Goal: Transaction & Acquisition: Purchase product/service

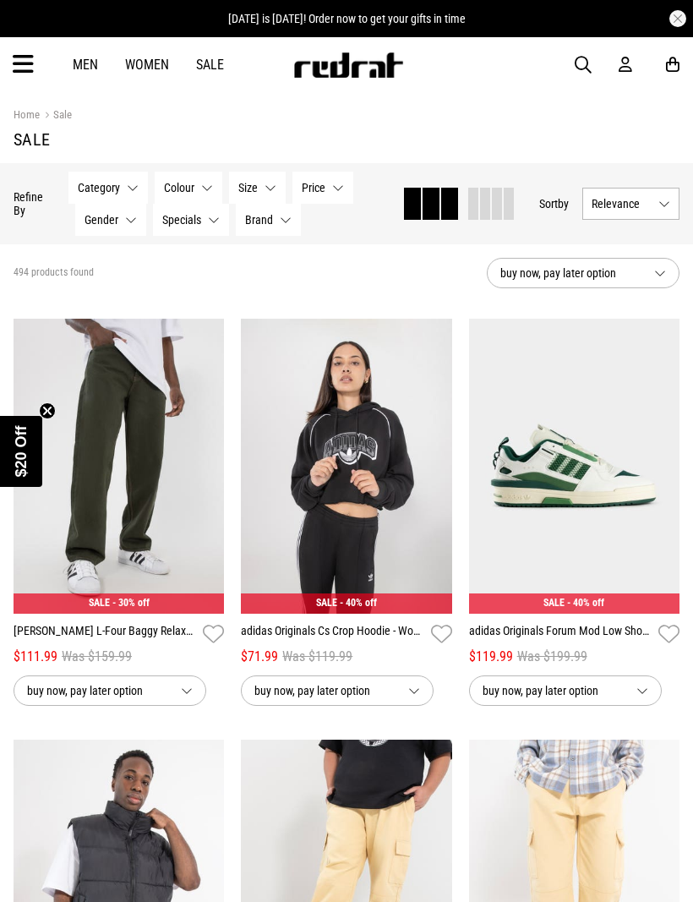
click at [130, 186] on button "Category None selected" at bounding box center [107, 188] width 79 height 32
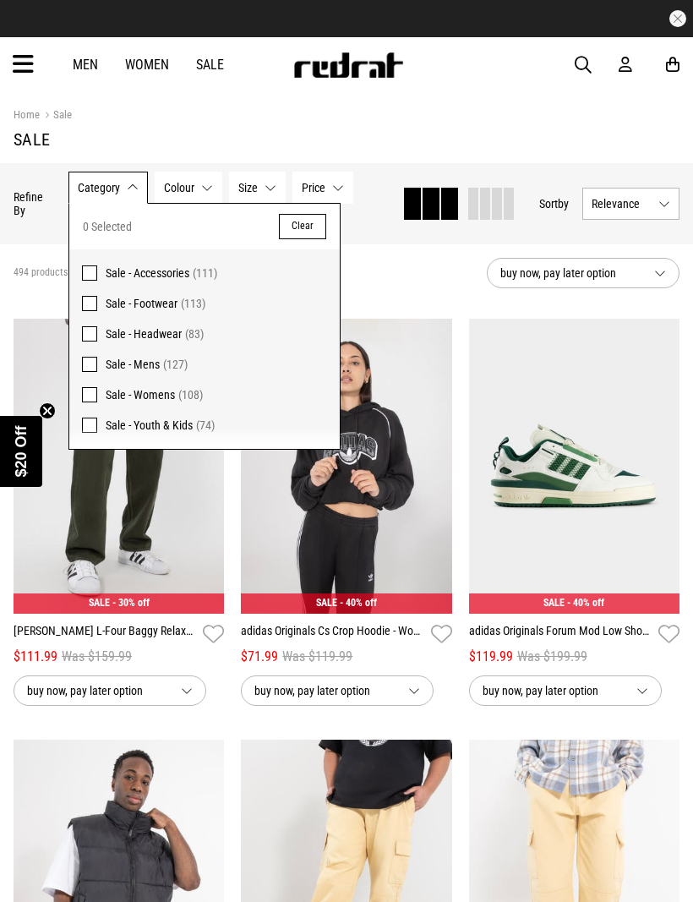
click at [87, 368] on span at bounding box center [89, 364] width 15 height 15
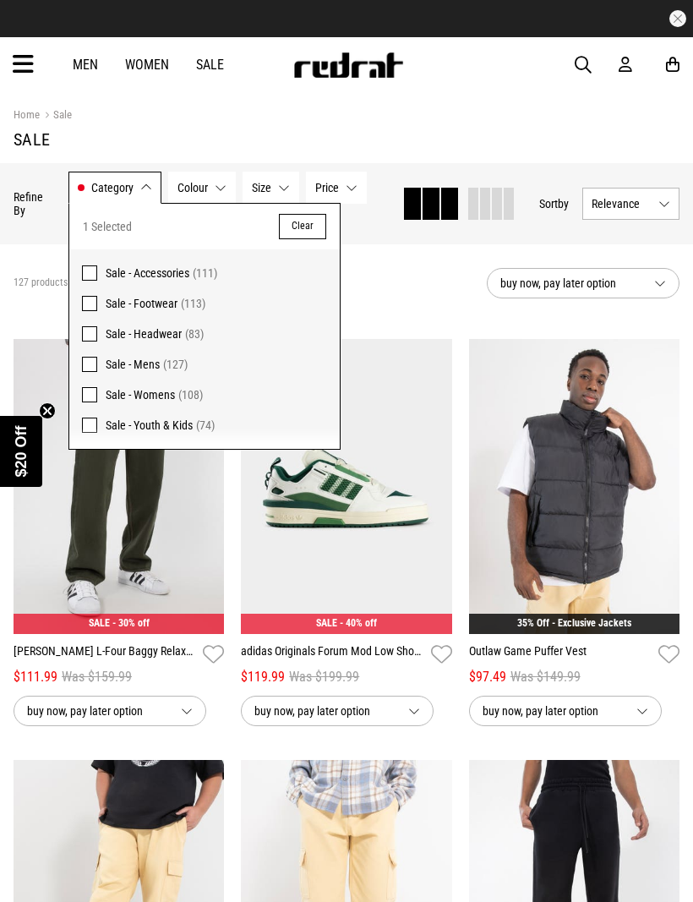
click at [295, 422] on span "Sale - Youth & Kids (74)" at bounding box center [217, 425] width 222 height 20
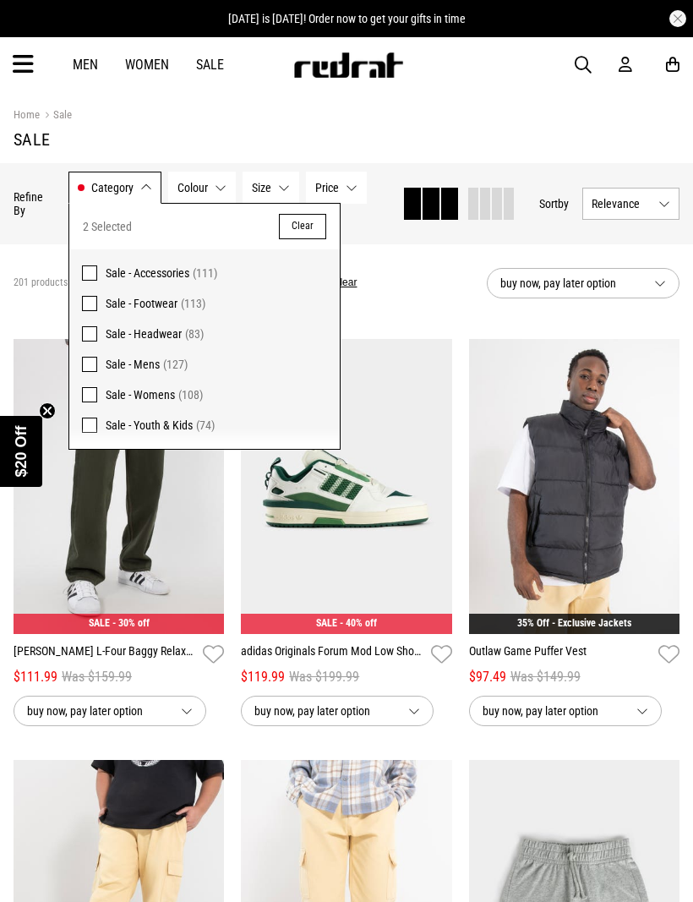
click at [112, 198] on button "Category Sale - Mens, Sale - Youth & Kids" at bounding box center [114, 188] width 93 height 32
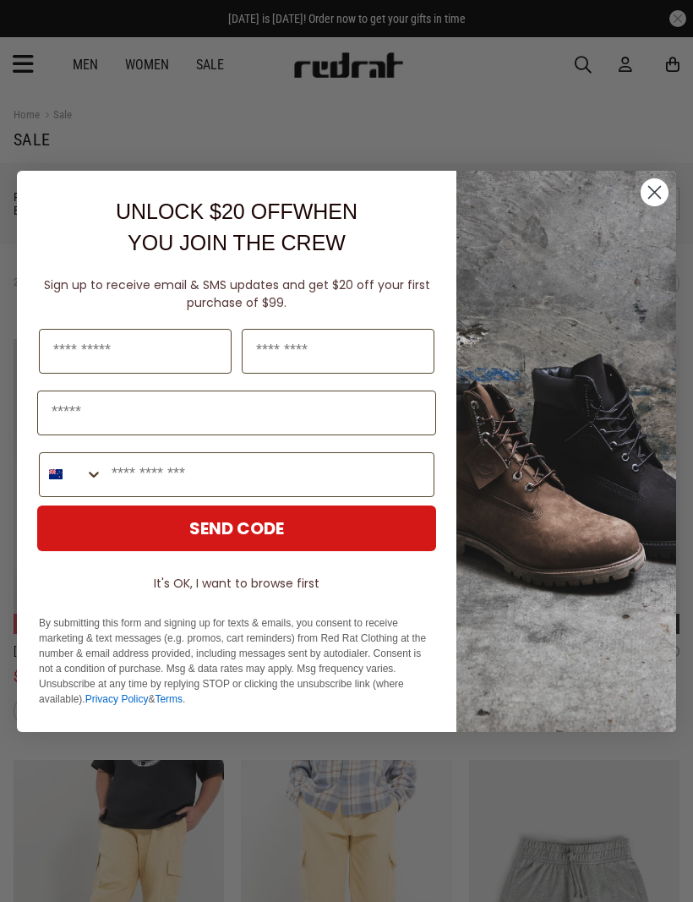
click at [288, 187] on div "Close dialog UNLOCK $20 OFF WHEN YOU JOIN THE CREW Sign up to receive email & S…" at bounding box center [346, 451] width 693 height 595
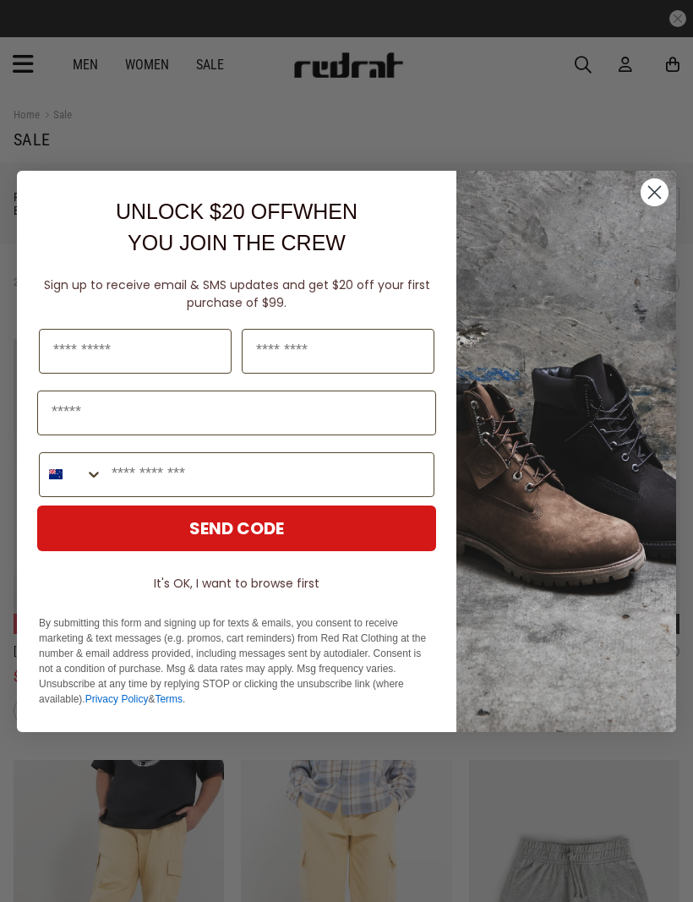
click at [662, 185] on circle "Close dialog" at bounding box center [655, 192] width 28 height 28
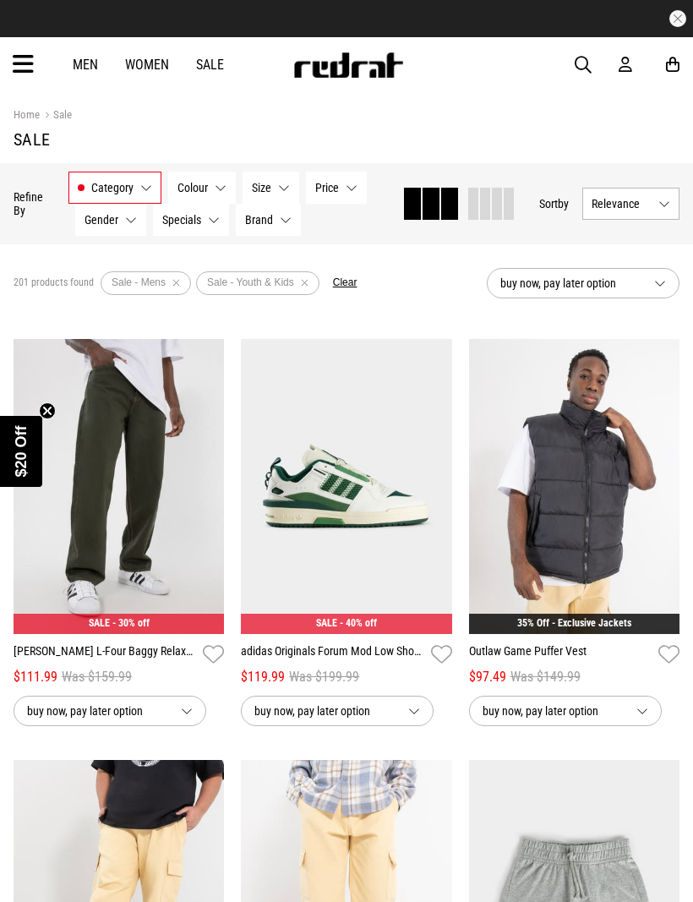
click at [279, 189] on button "Size None selected" at bounding box center [271, 188] width 57 height 32
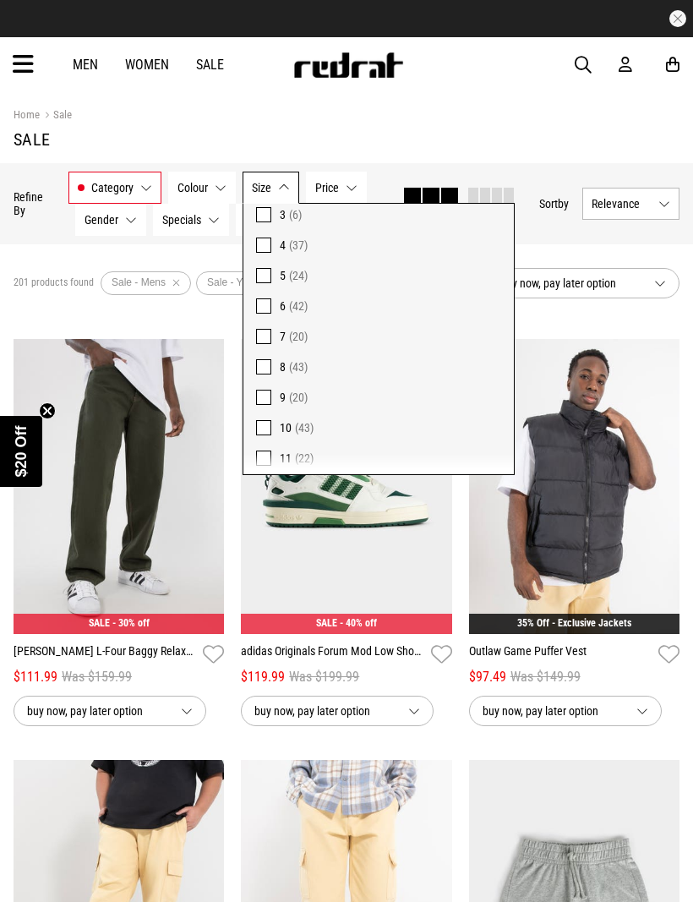
scroll to position [134, 0]
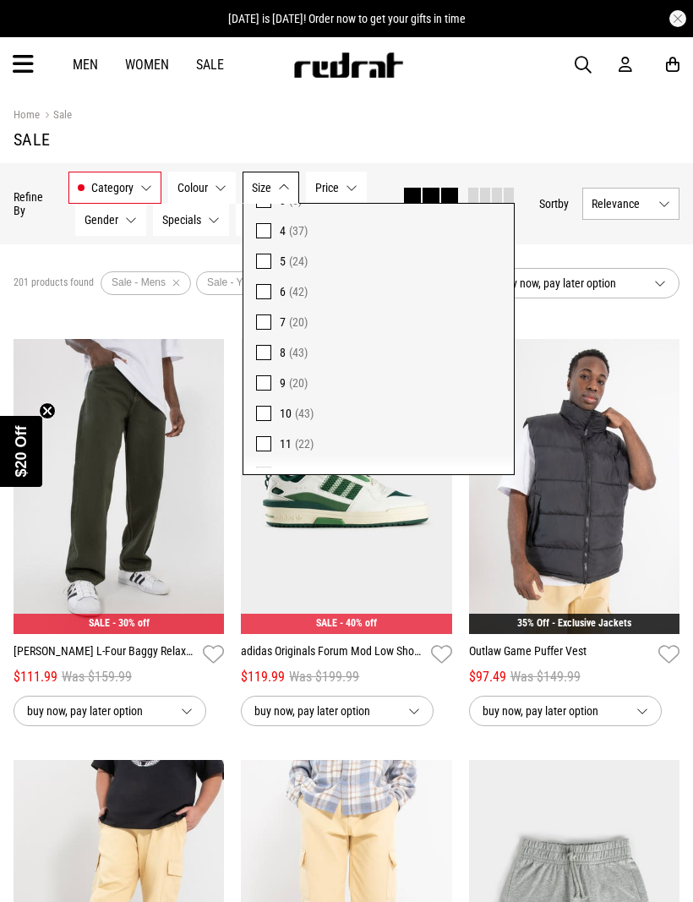
click at [275, 196] on button "Size None selected" at bounding box center [271, 188] width 57 height 32
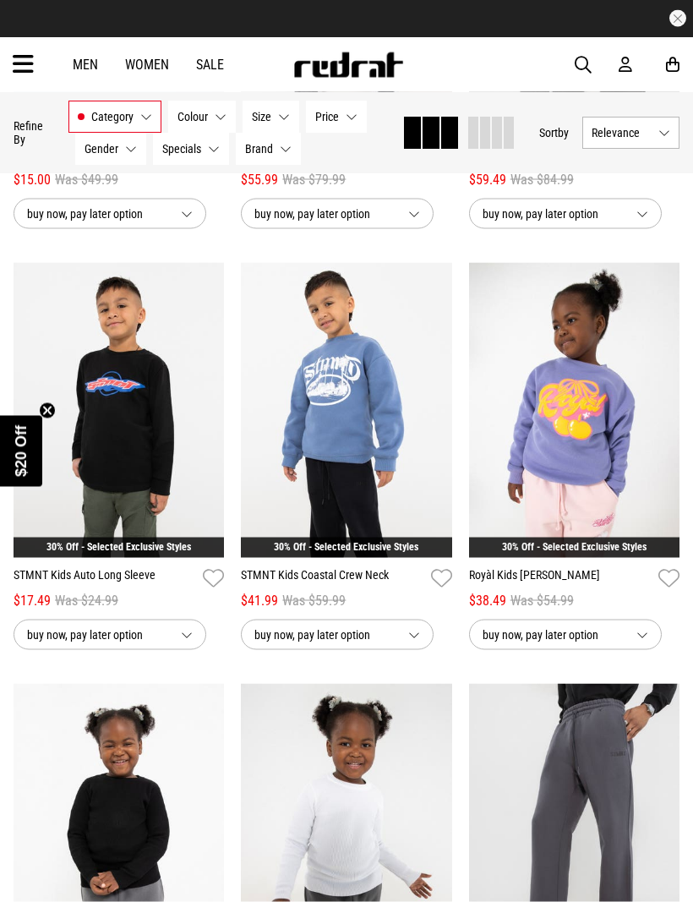
scroll to position [1340, 0]
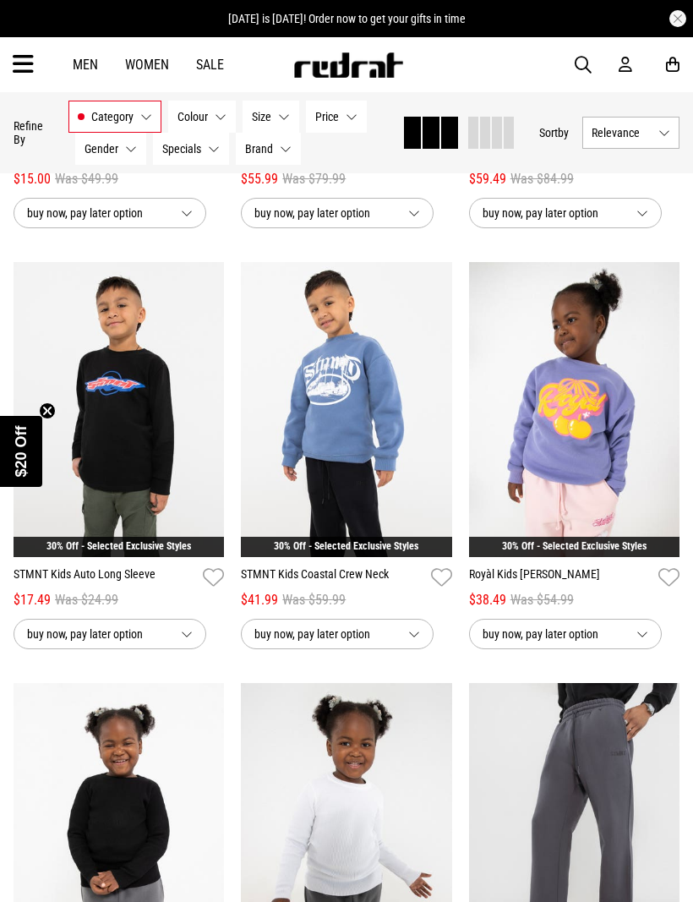
click at [46, 414] on icon "Close teaser" at bounding box center [47, 411] width 7 height 7
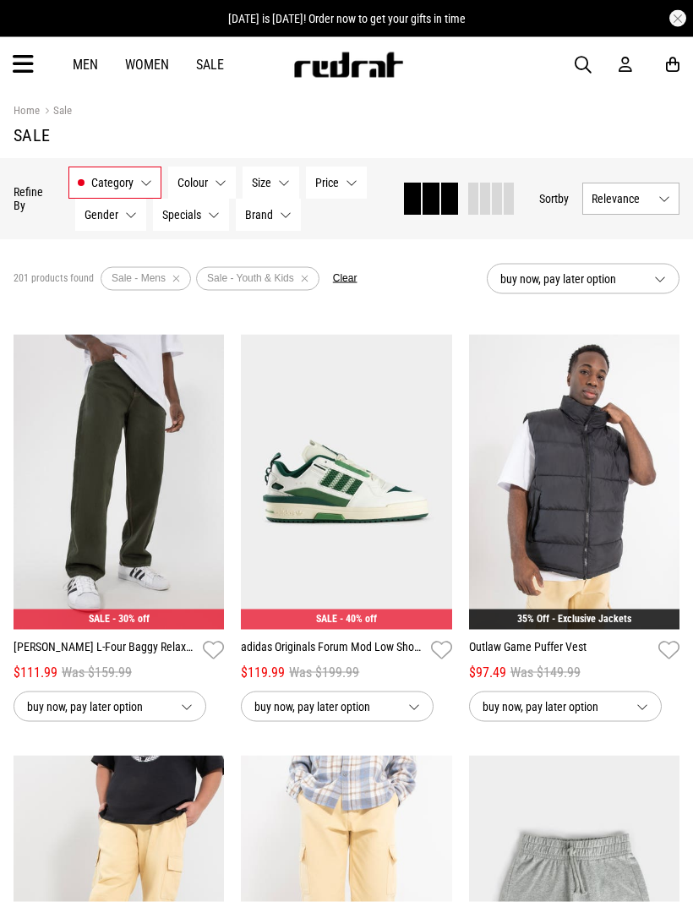
scroll to position [0, 0]
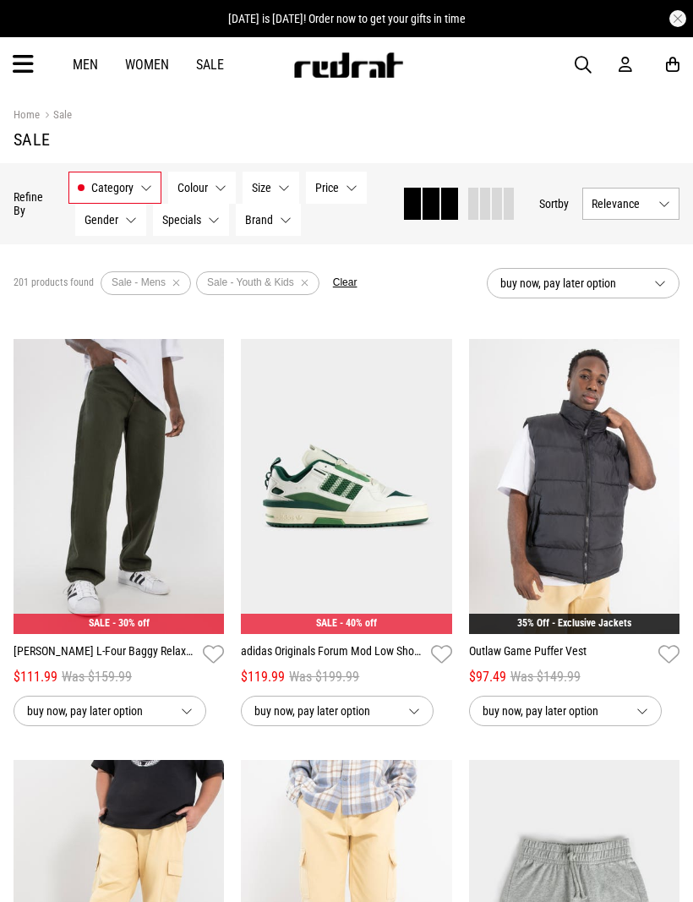
click at [213, 62] on link "Sale" at bounding box center [210, 65] width 28 height 16
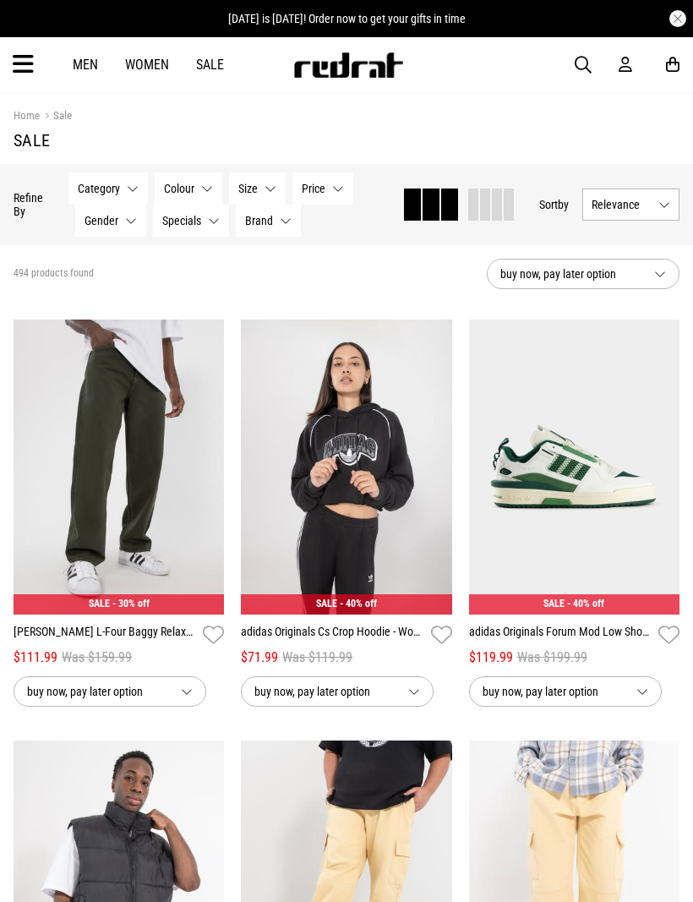
click at [92, 67] on link "Men" at bounding box center [85, 65] width 25 height 16
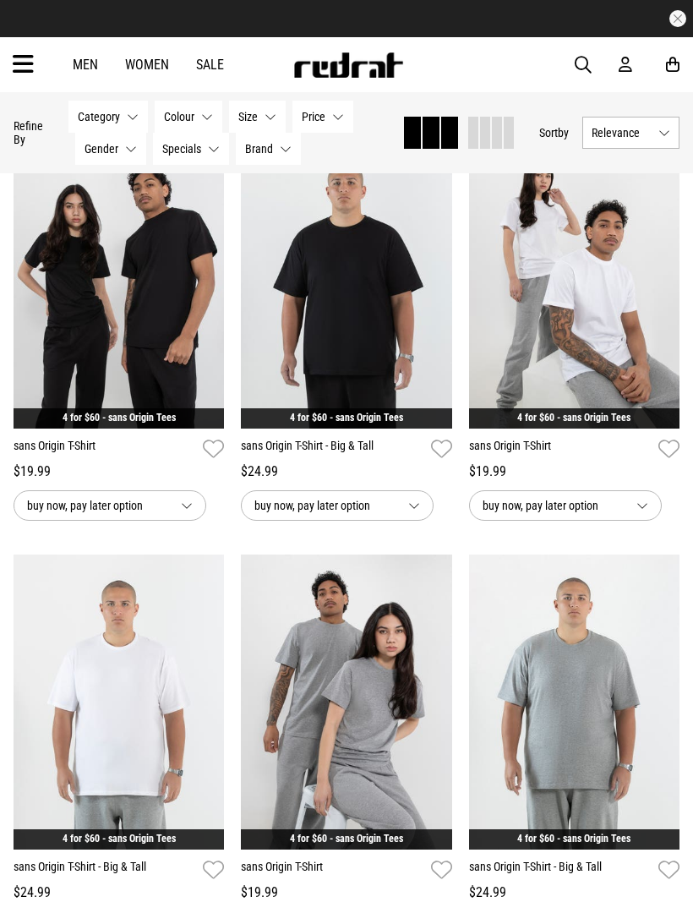
scroll to position [217, 0]
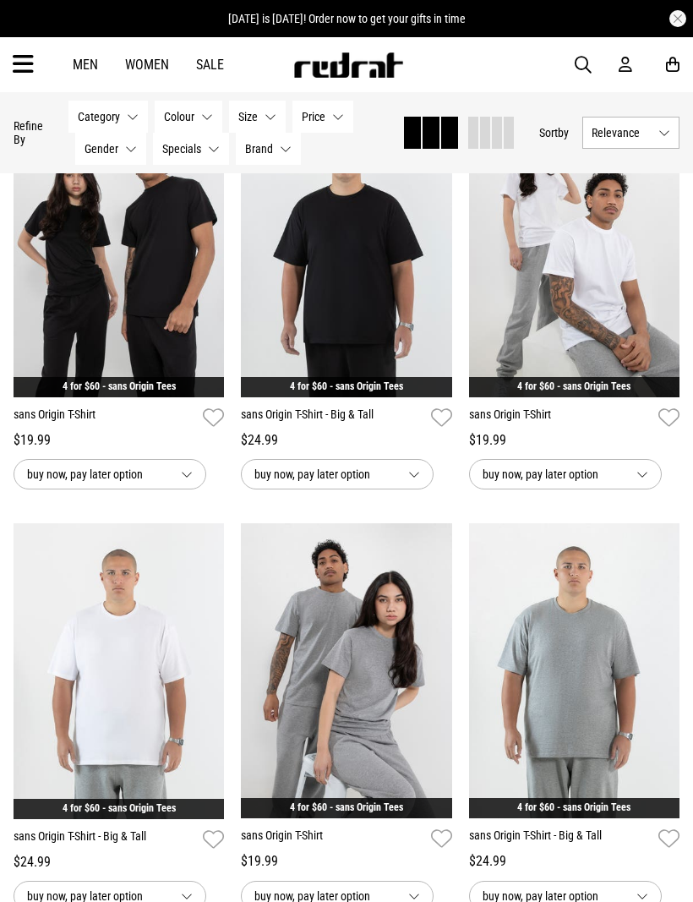
click at [200, 674] on img at bounding box center [119, 671] width 211 height 296
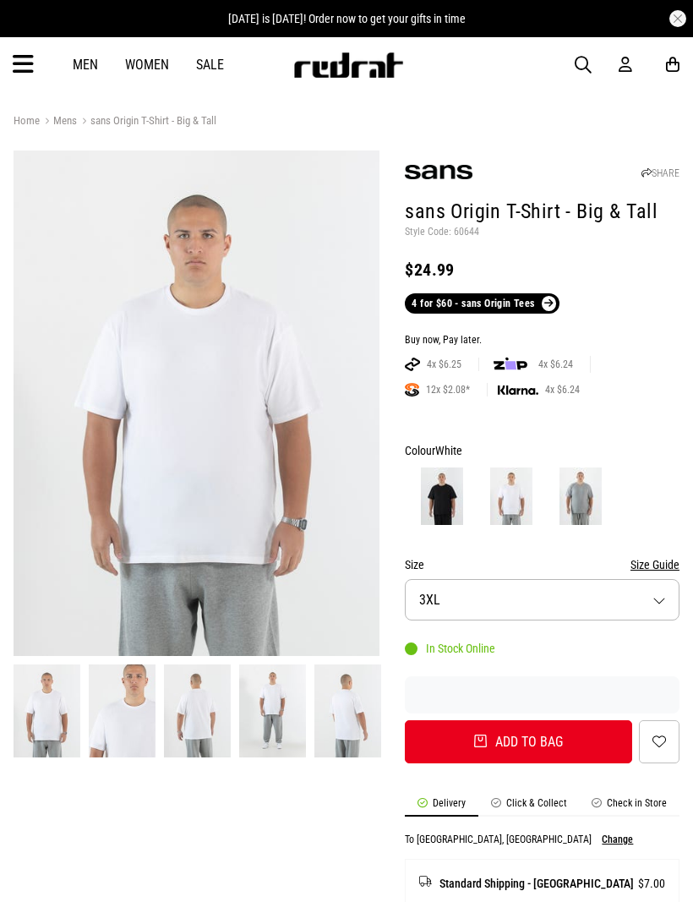
click at [655, 596] on button "Size 3XL" at bounding box center [542, 599] width 275 height 41
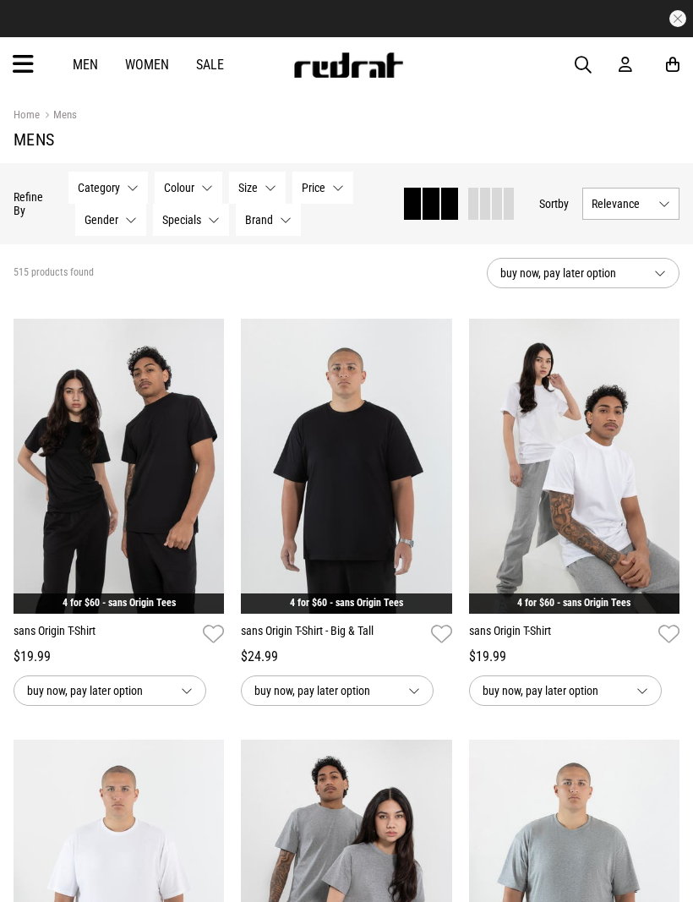
click at [130, 189] on button "Category None selected" at bounding box center [107, 188] width 79 height 32
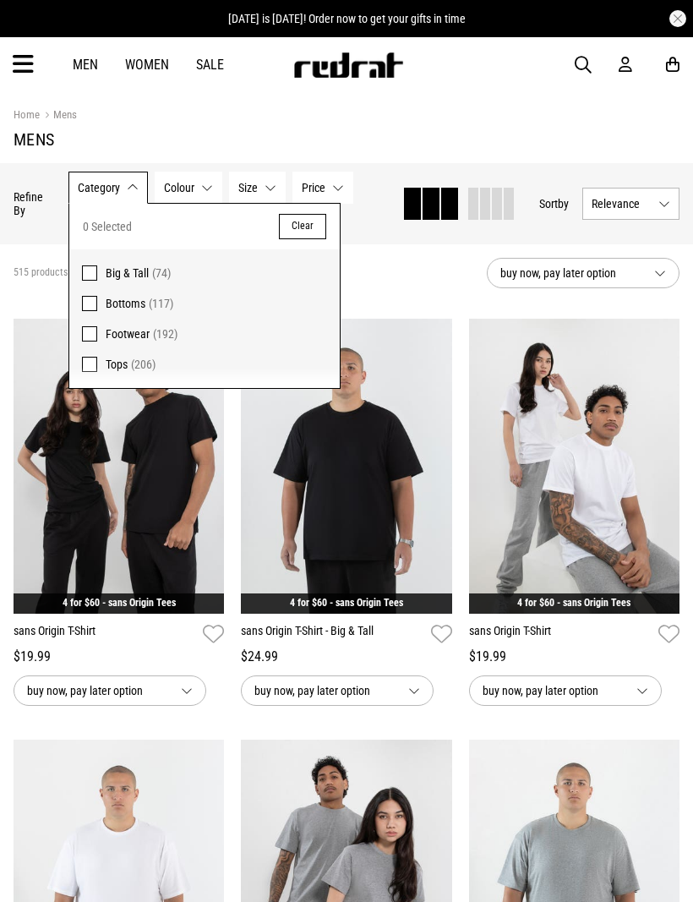
click at [85, 332] on span at bounding box center [89, 333] width 15 height 15
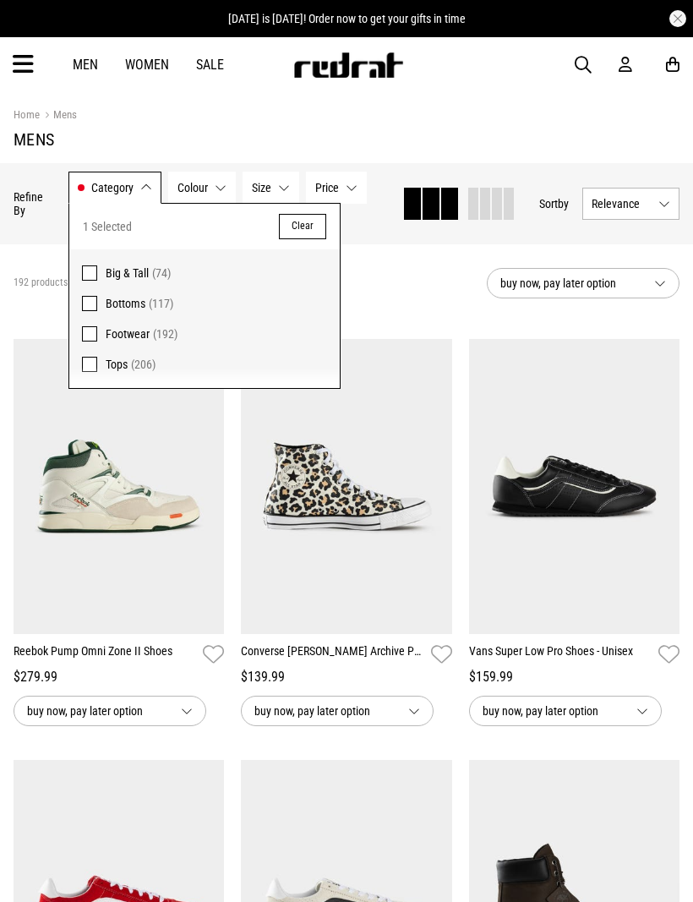
click at [134, 183] on button "Category Footwear" at bounding box center [114, 188] width 93 height 32
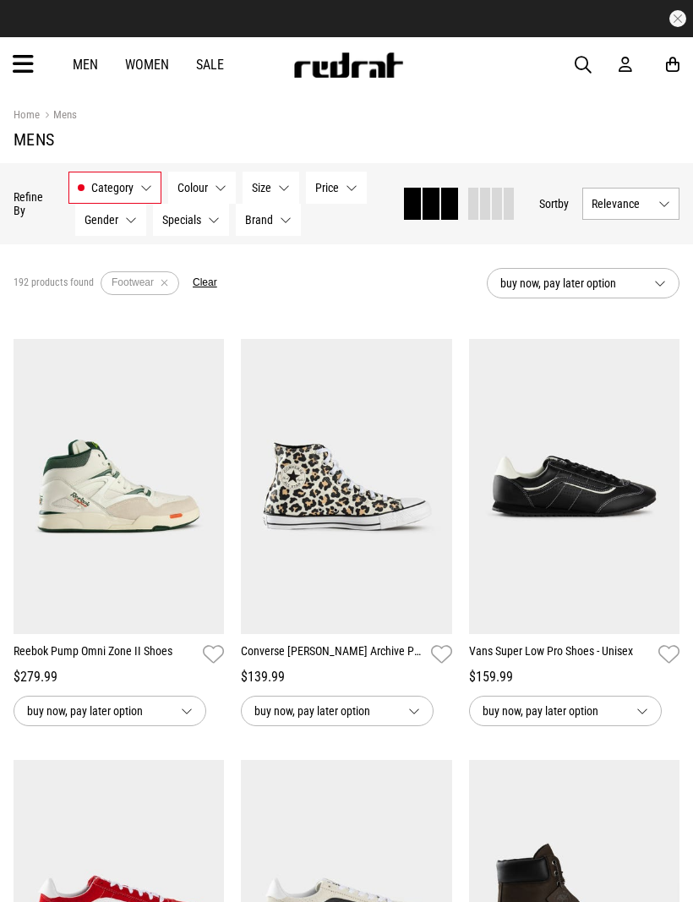
click at [336, 190] on span "Price" at bounding box center [327, 188] width 24 height 14
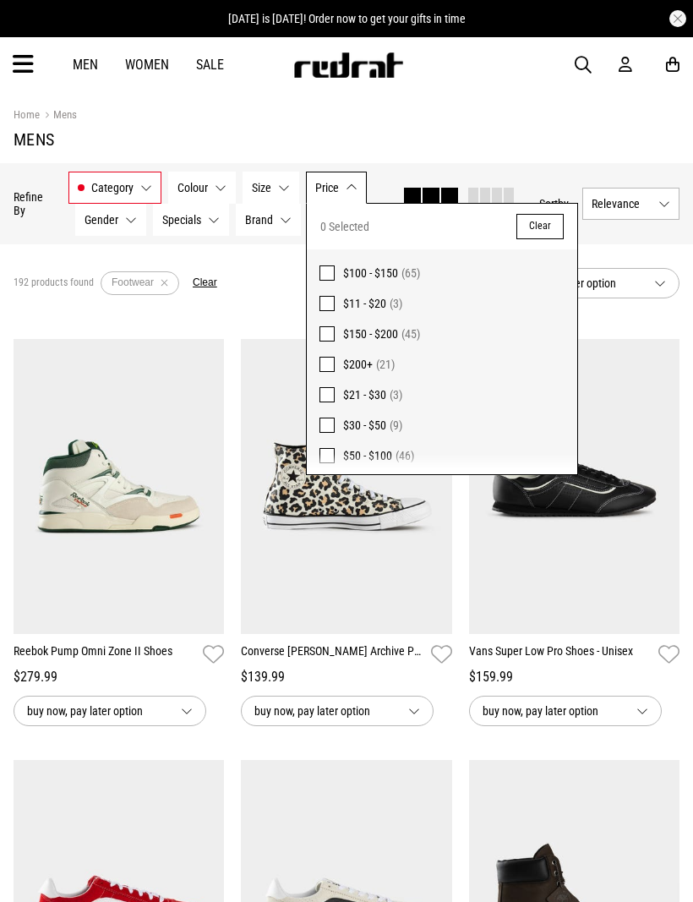
click at [349, 189] on button "Price None selected" at bounding box center [336, 188] width 61 height 32
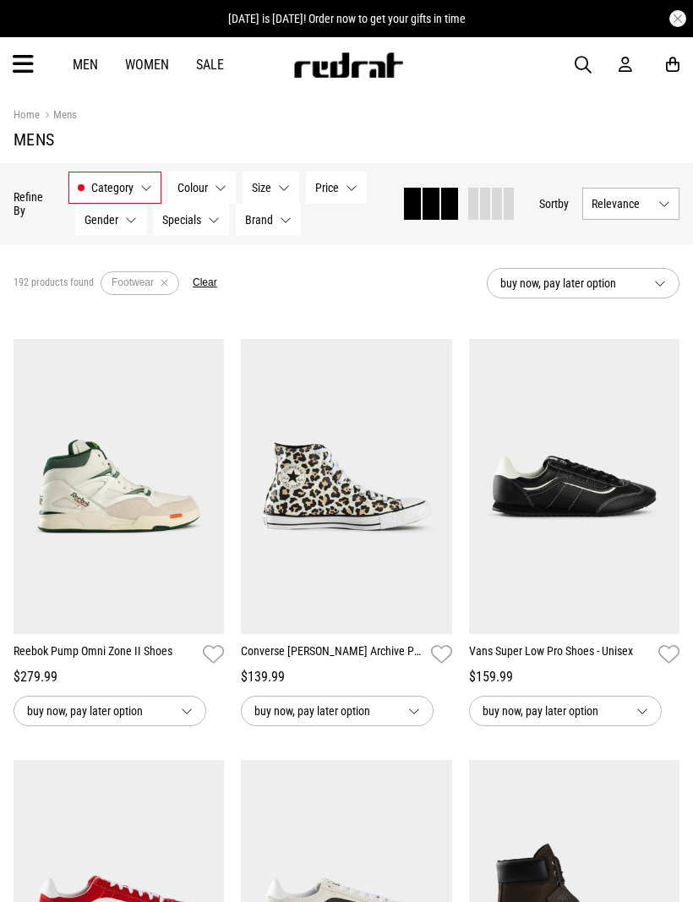
click at [274, 188] on button "Size None selected" at bounding box center [271, 188] width 57 height 32
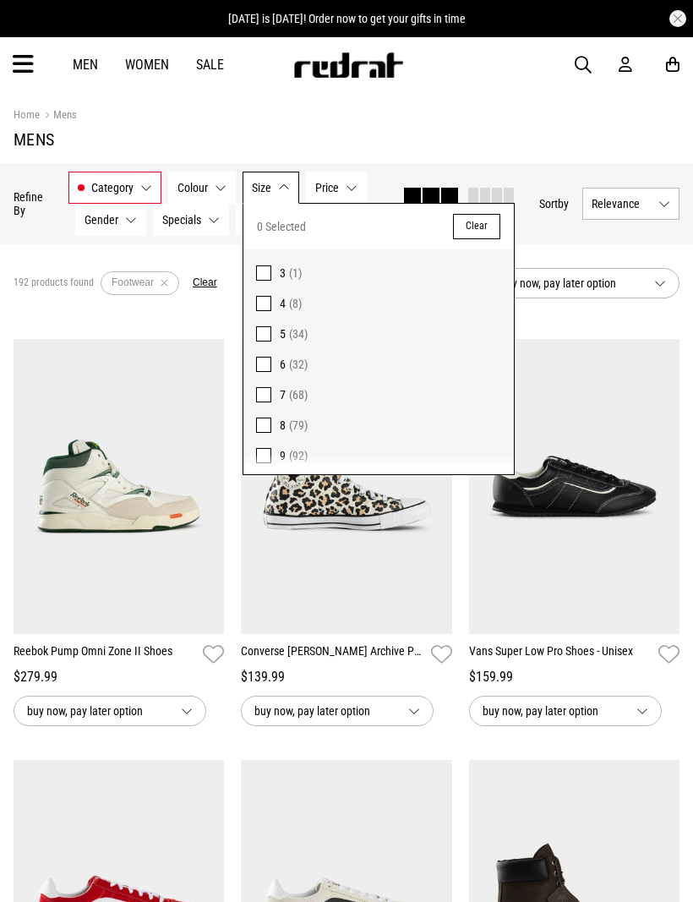
scroll to position [-2, 0]
click at [277, 183] on button "Size None selected" at bounding box center [271, 188] width 57 height 32
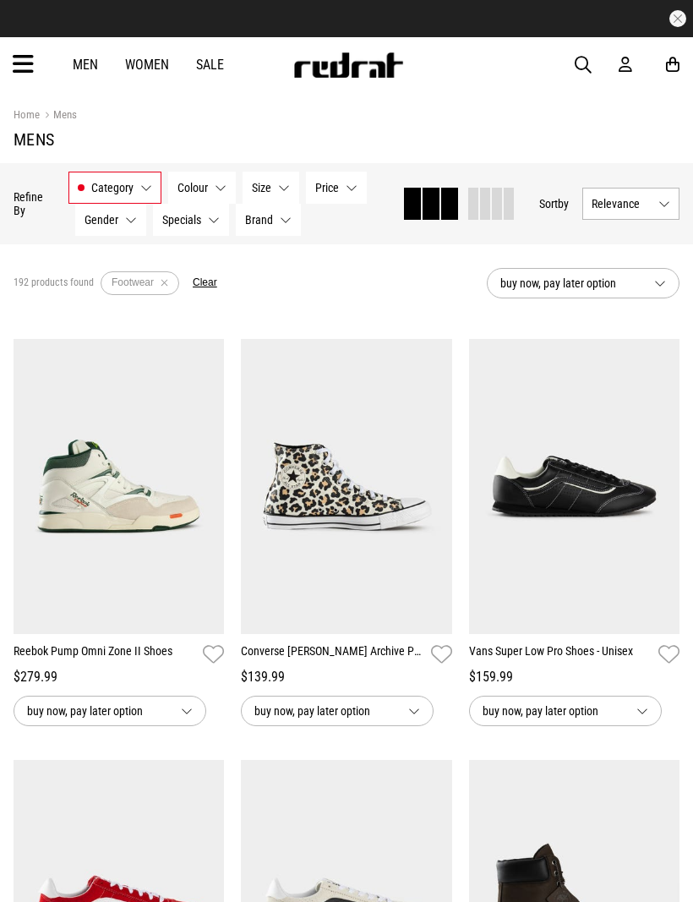
click at [206, 188] on span "Colour" at bounding box center [193, 188] width 30 height 14
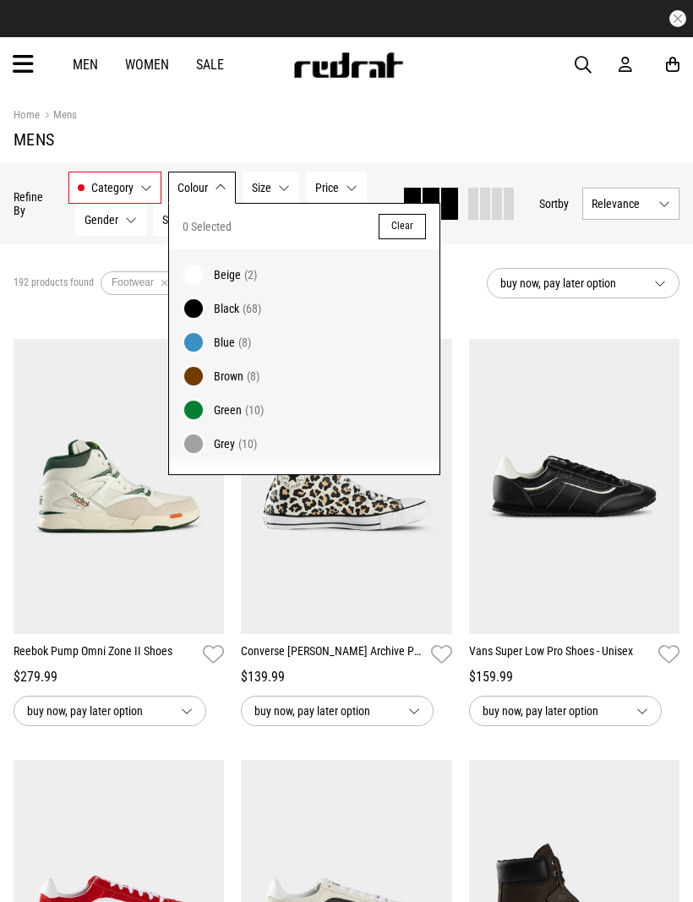
click at [206, 194] on span "Colour" at bounding box center [193, 188] width 30 height 14
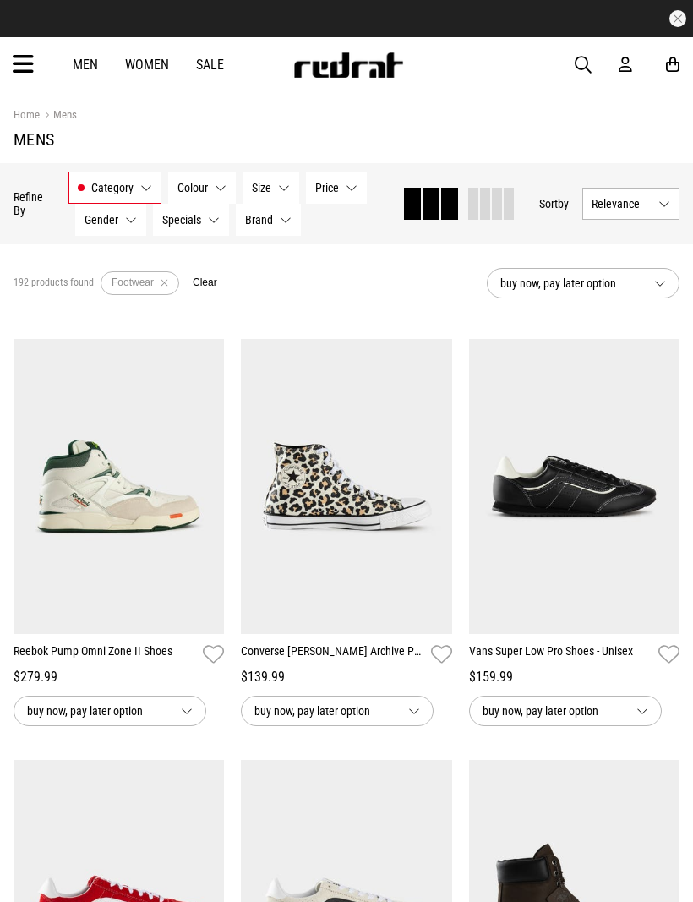
click at [112, 195] on button "Category Footwear" at bounding box center [114, 188] width 93 height 32
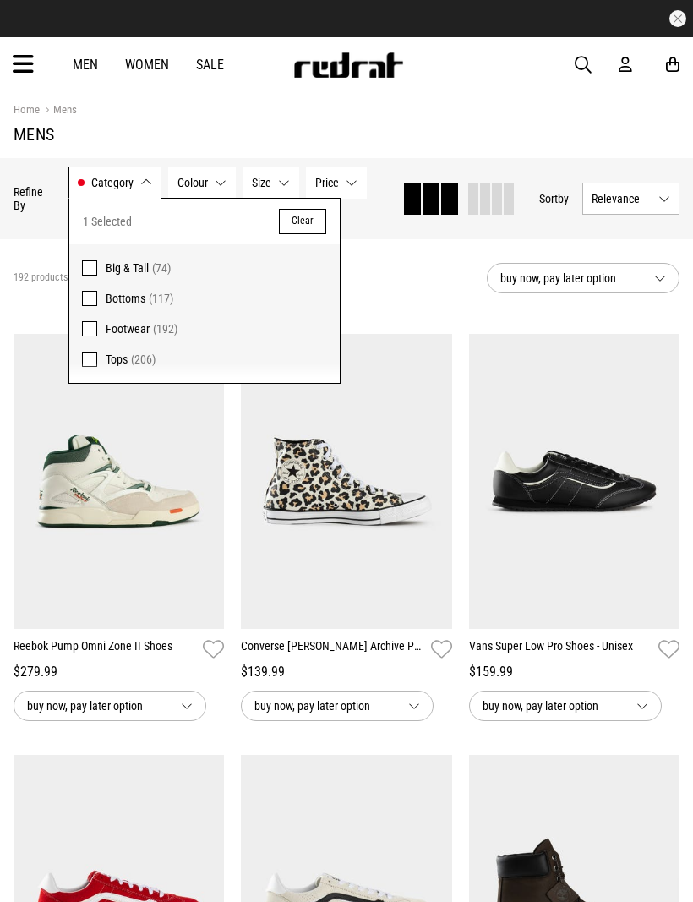
scroll to position [4, 0]
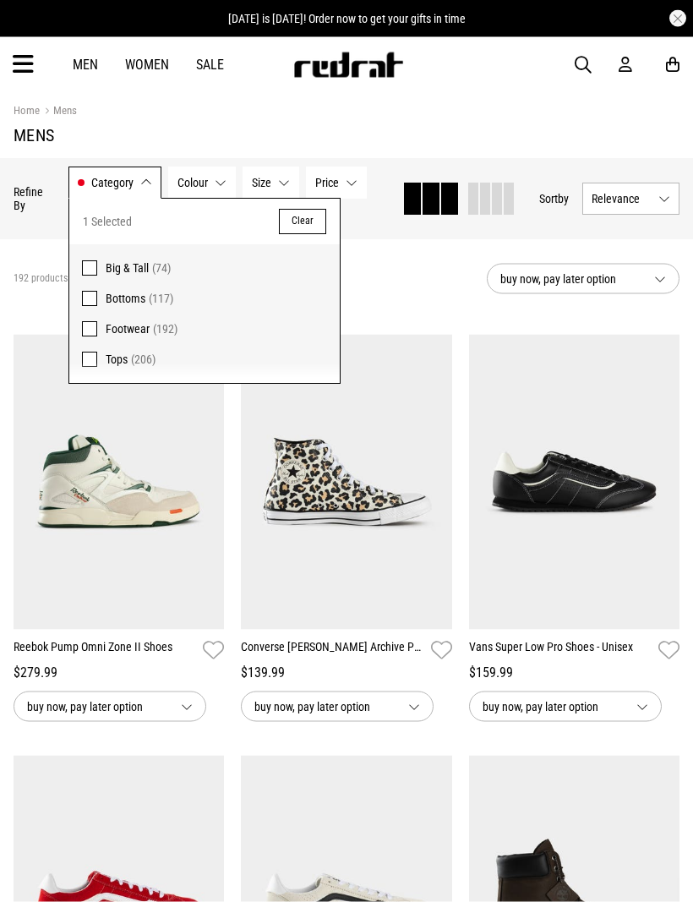
click at [96, 299] on span at bounding box center [89, 299] width 15 height 15
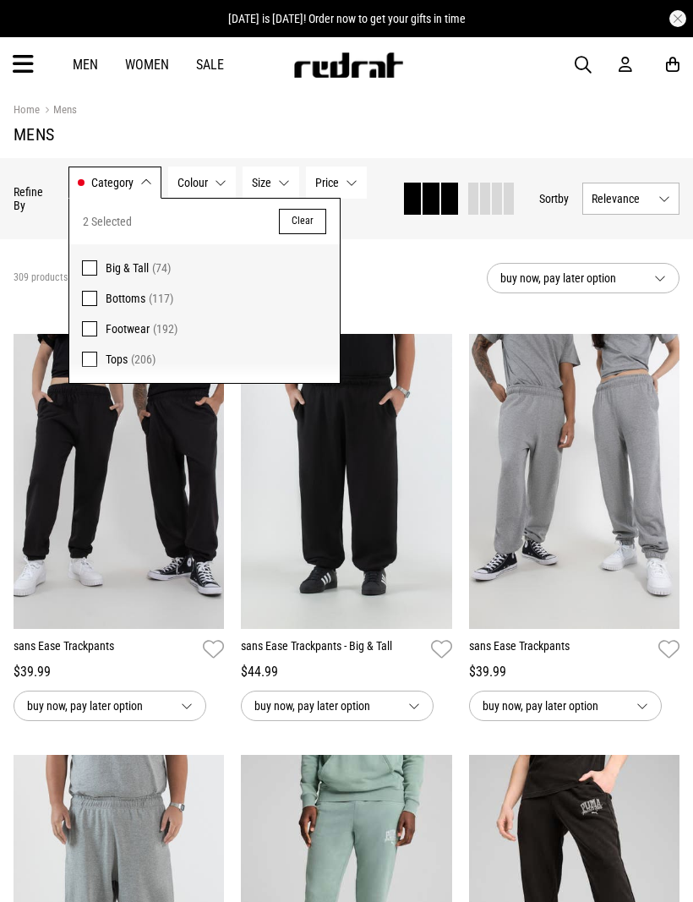
click at [133, 188] on button "Category Footwear, Bottoms" at bounding box center [114, 183] width 93 height 32
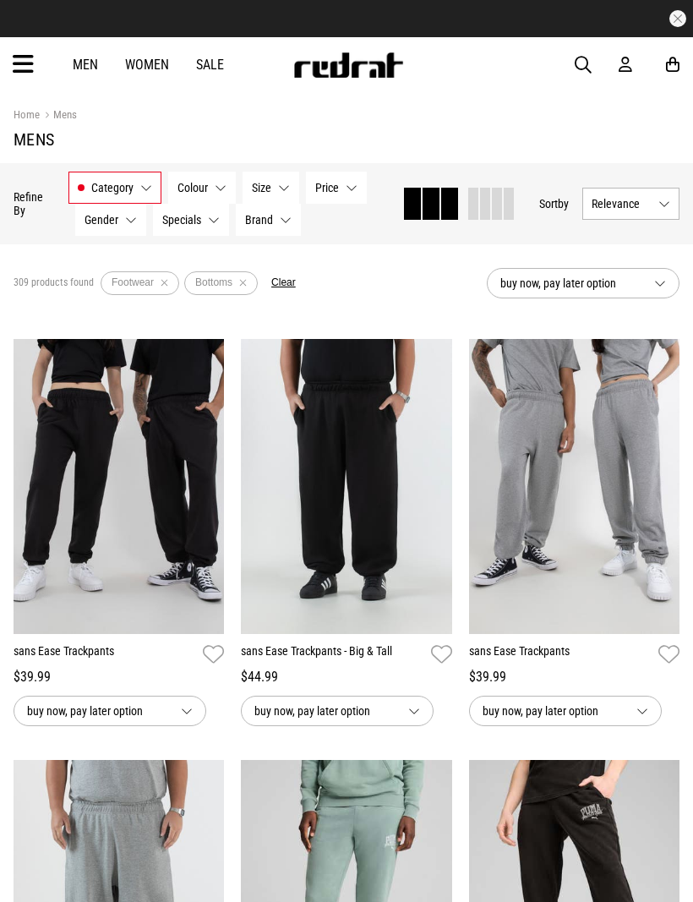
click at [134, 188] on button "Category Footwear, Bottoms" at bounding box center [114, 188] width 93 height 32
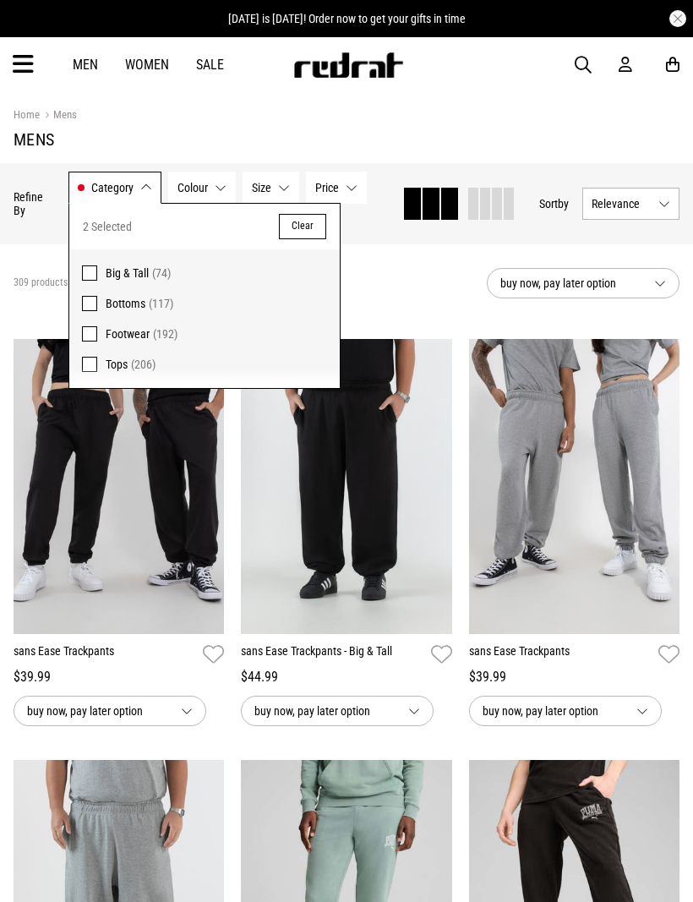
click at [92, 368] on span at bounding box center [89, 364] width 15 height 15
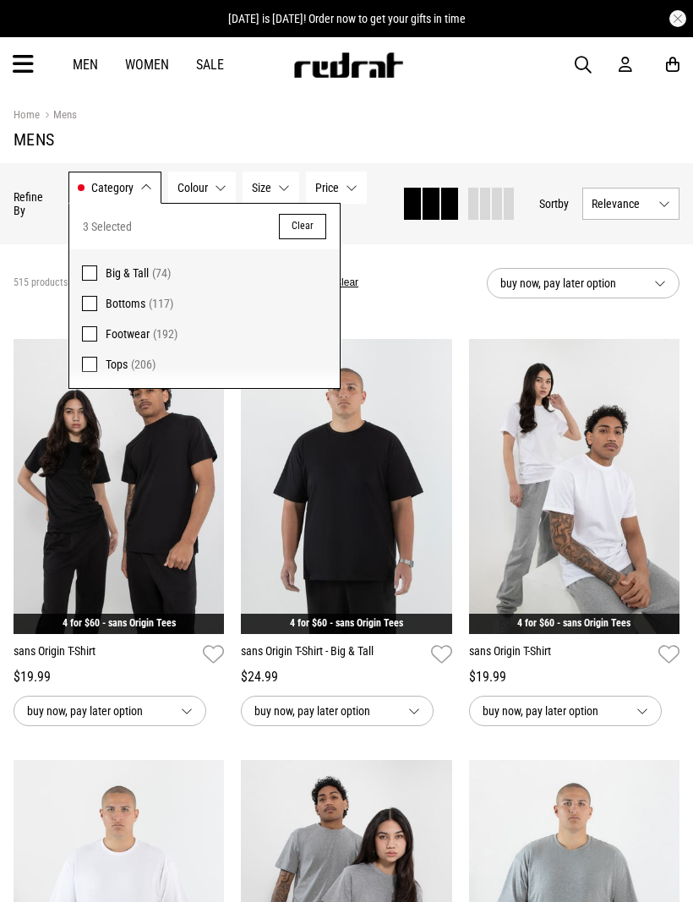
click at [130, 197] on button "Category Footwear, Bottoms, Tops" at bounding box center [114, 188] width 93 height 32
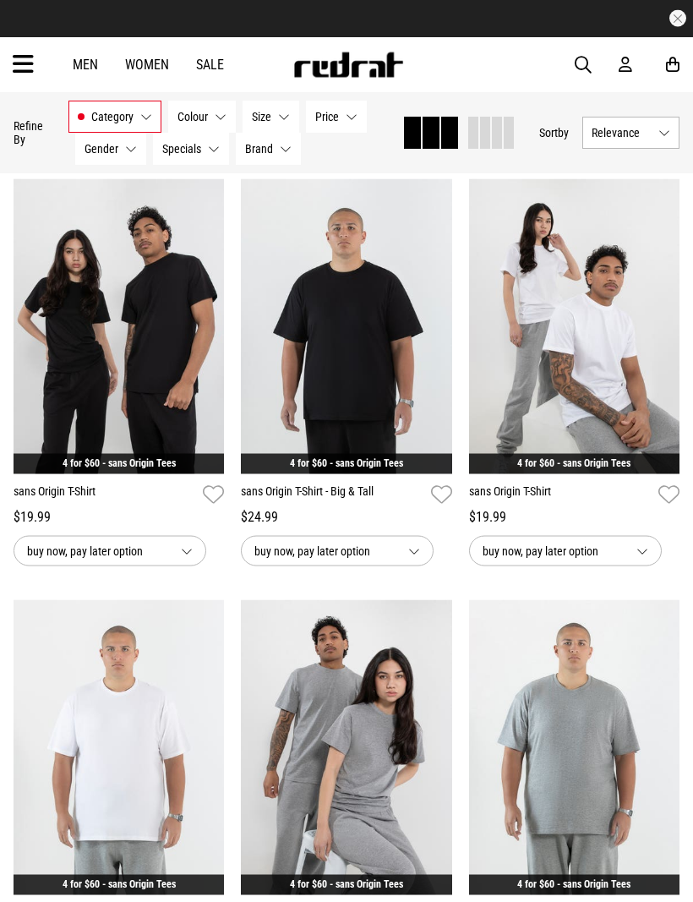
scroll to position [115, 0]
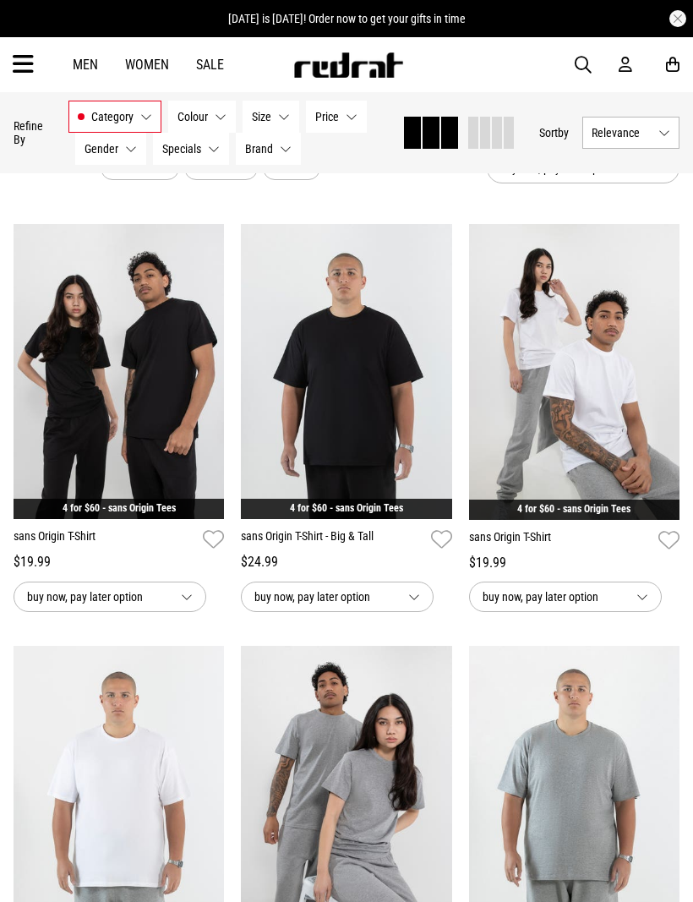
click at [620, 424] on img at bounding box center [574, 372] width 211 height 296
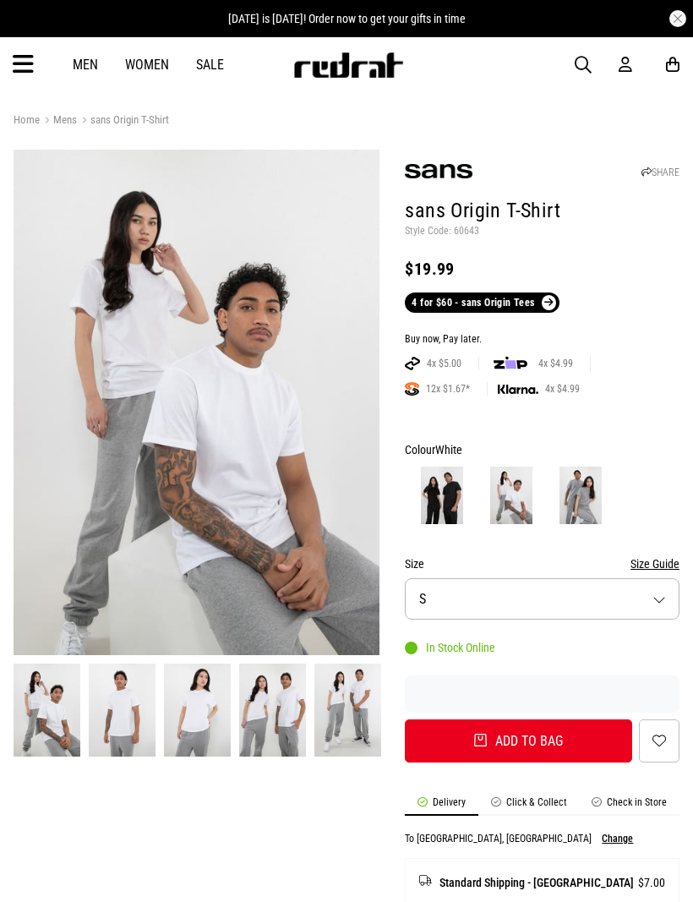
click at [666, 589] on button "Size S" at bounding box center [542, 598] width 275 height 41
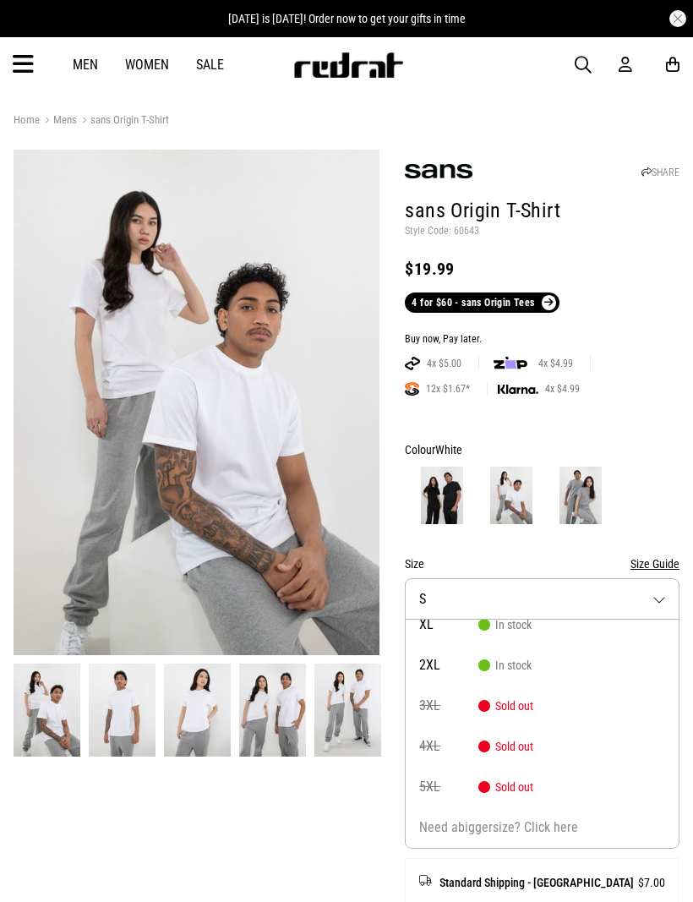
scroll to position [137, 0]
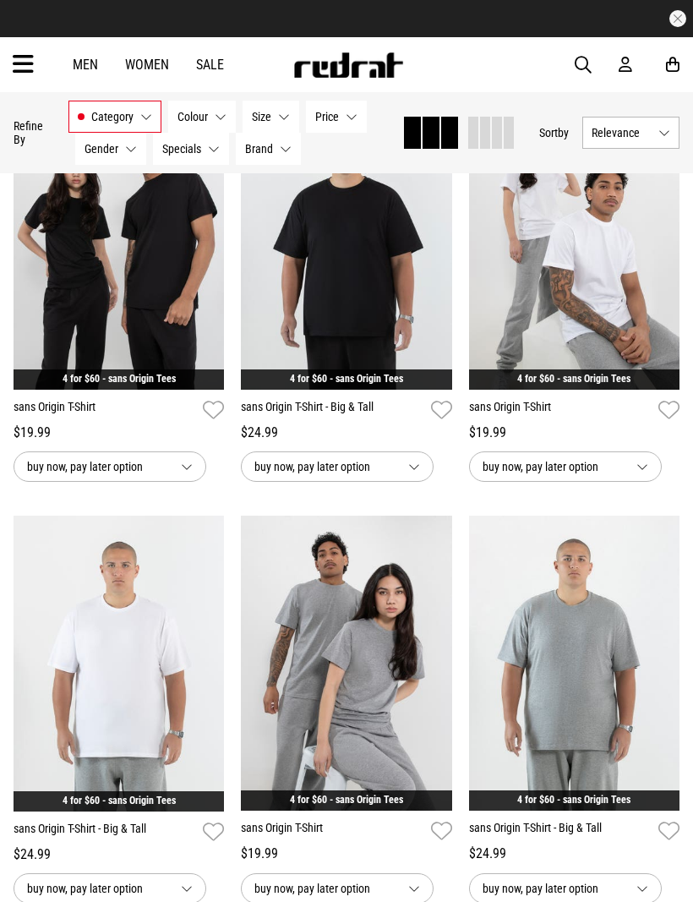
click at [169, 690] on img at bounding box center [119, 664] width 211 height 296
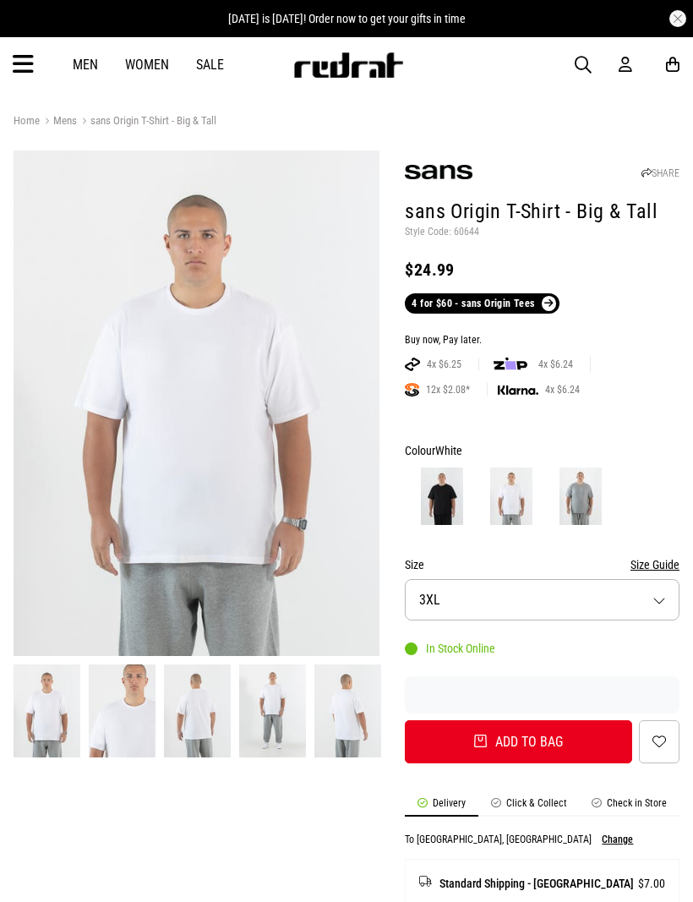
click at [662, 598] on button "Size 3XL" at bounding box center [542, 599] width 275 height 41
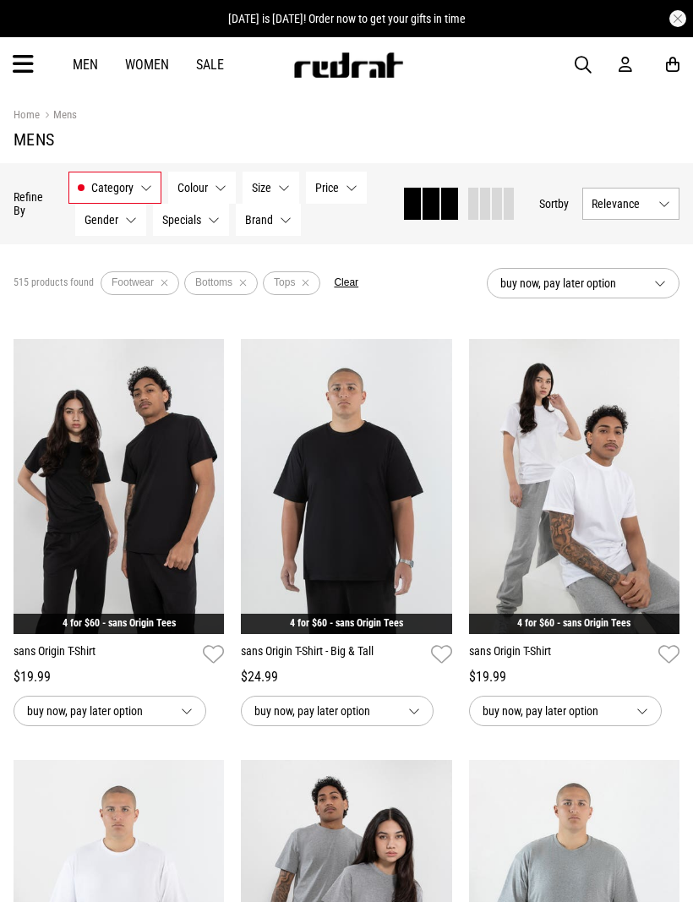
click at [145, 189] on button "Category Footwear, Bottoms, Tops" at bounding box center [114, 188] width 93 height 32
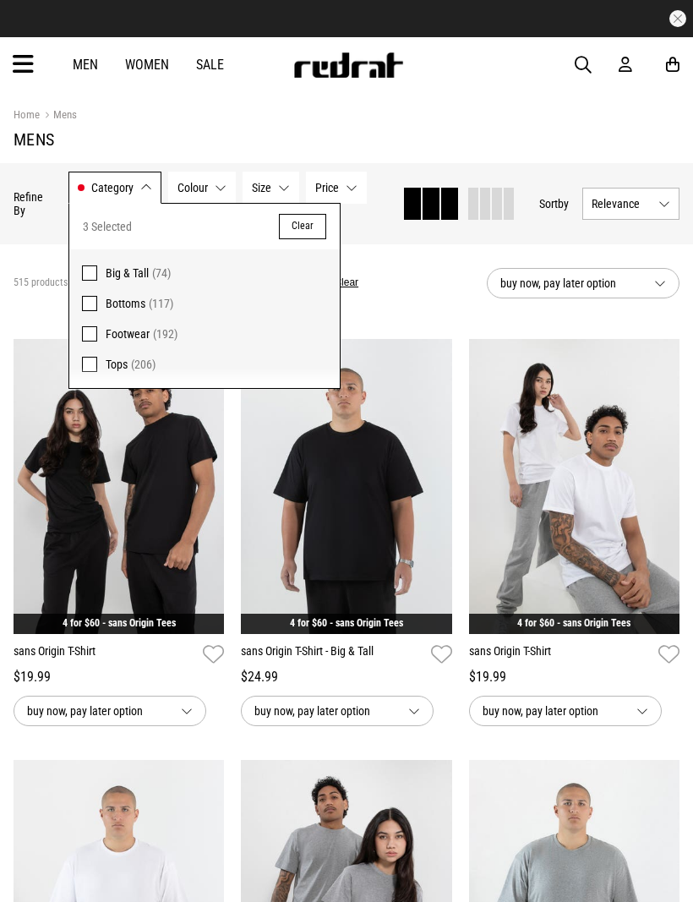
click at [132, 362] on span "(206)" at bounding box center [143, 365] width 25 height 14
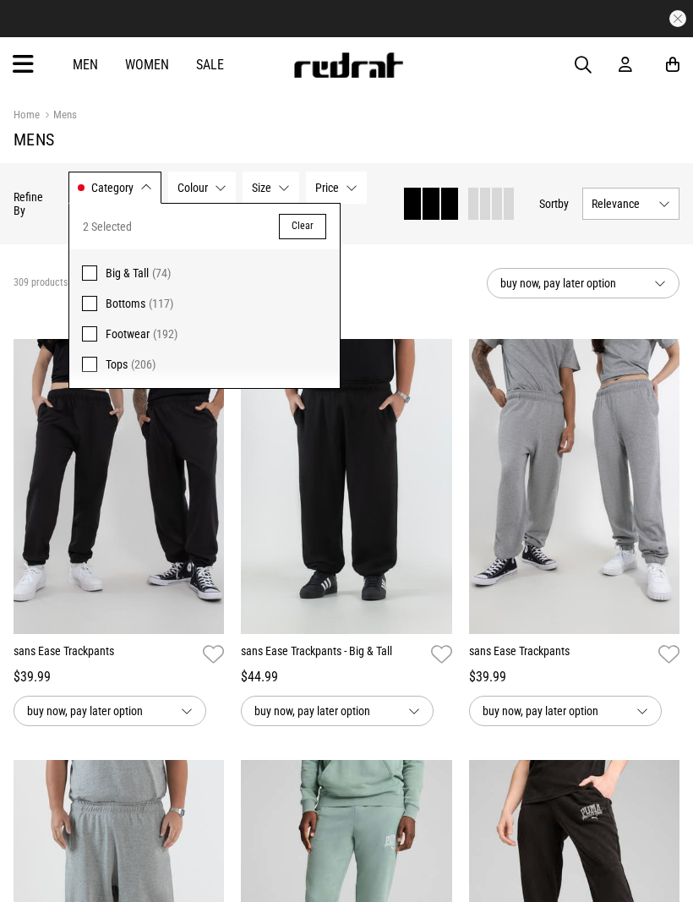
click at [122, 195] on button "Category Footwear, Bottoms" at bounding box center [114, 188] width 93 height 32
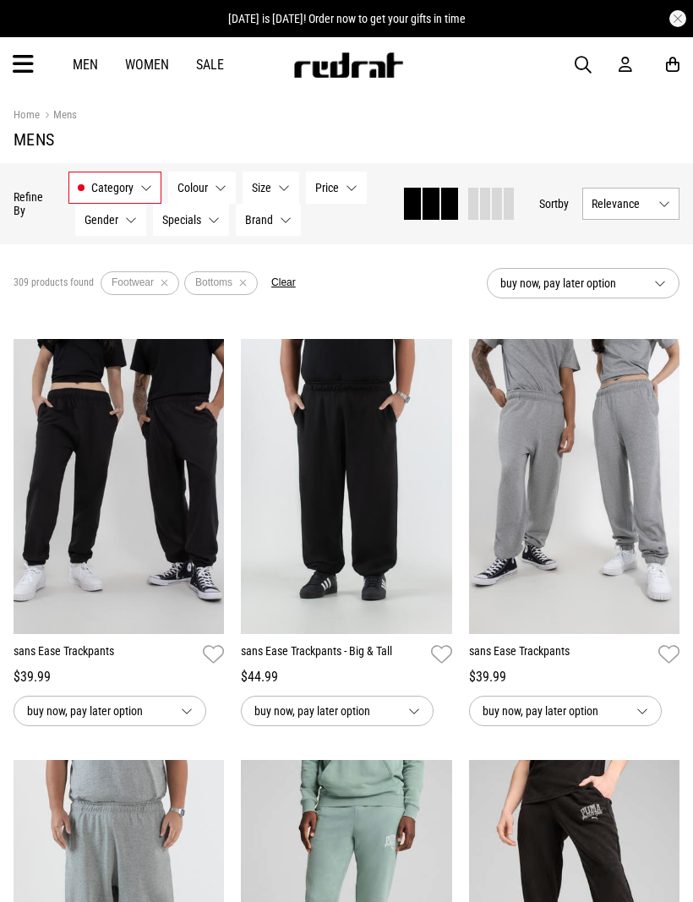
click at [136, 194] on button "Category Footwear, Bottoms" at bounding box center [114, 188] width 93 height 32
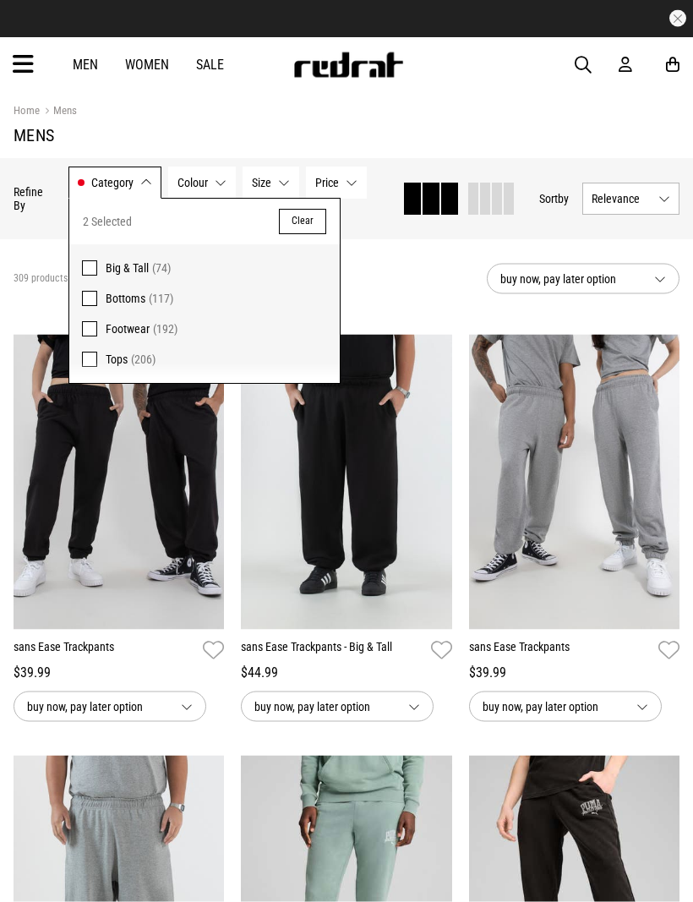
click at [133, 265] on span "Big & Tall" at bounding box center [127, 269] width 43 height 14
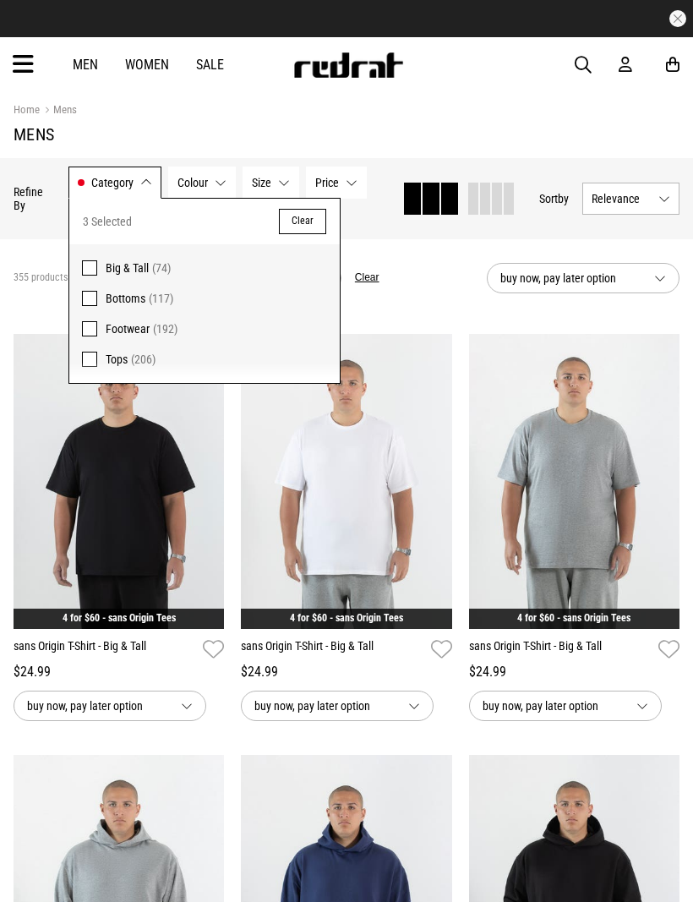
click at [89, 364] on span at bounding box center [89, 359] width 15 height 15
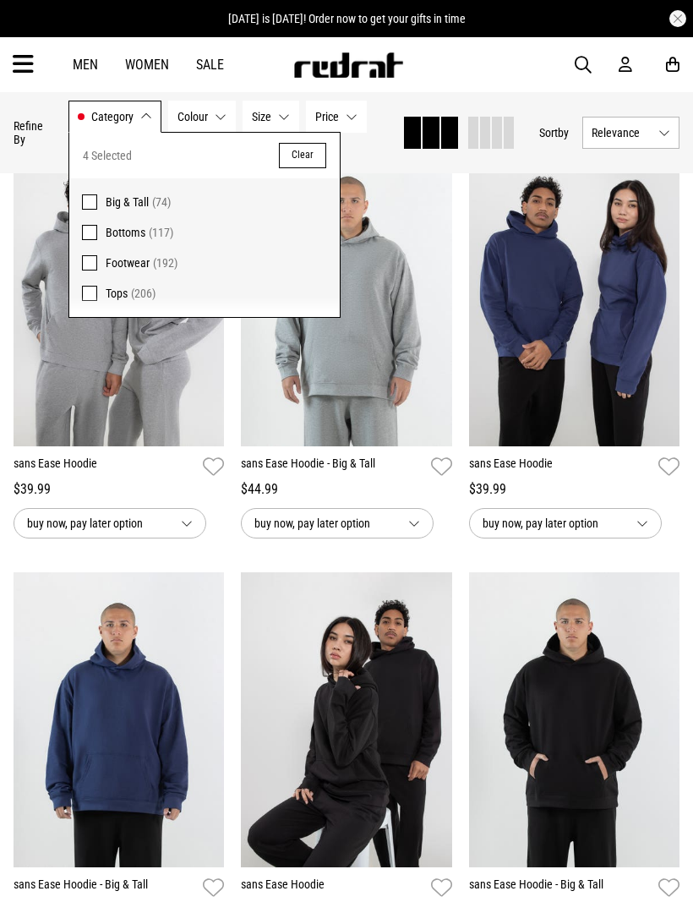
scroll to position [1040, 0]
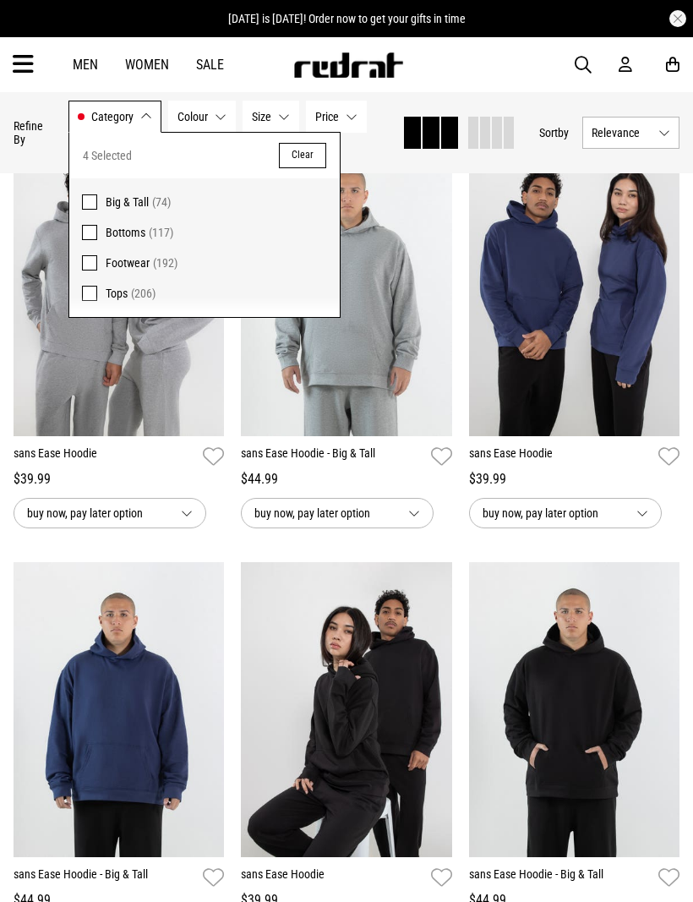
click at [101, 134] on div "4 Selected Clear" at bounding box center [204, 156] width 271 height 46
click at [107, 107] on button "Category Footwear, Bottoms, Big & Tall, Tops" at bounding box center [114, 117] width 93 height 32
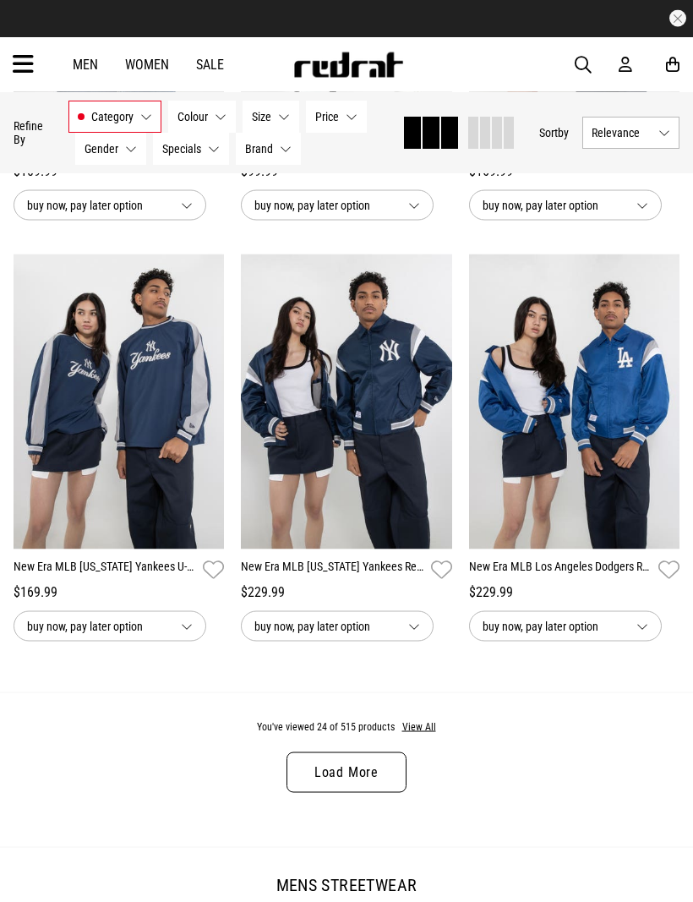
scroll to position [3033, 0]
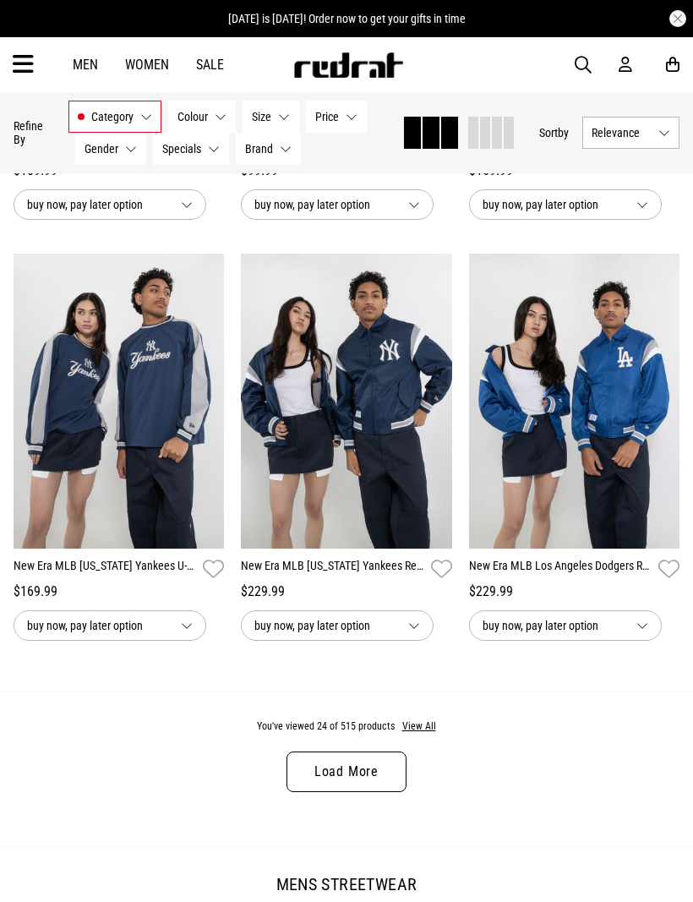
click at [358, 782] on link "Load More" at bounding box center [347, 772] width 120 height 41
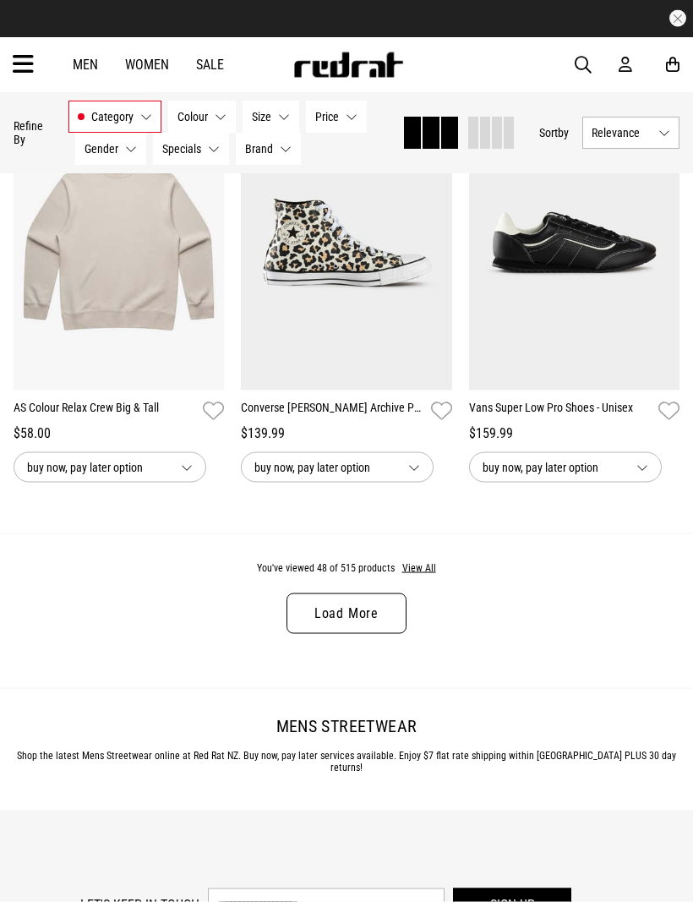
scroll to position [6531, 0]
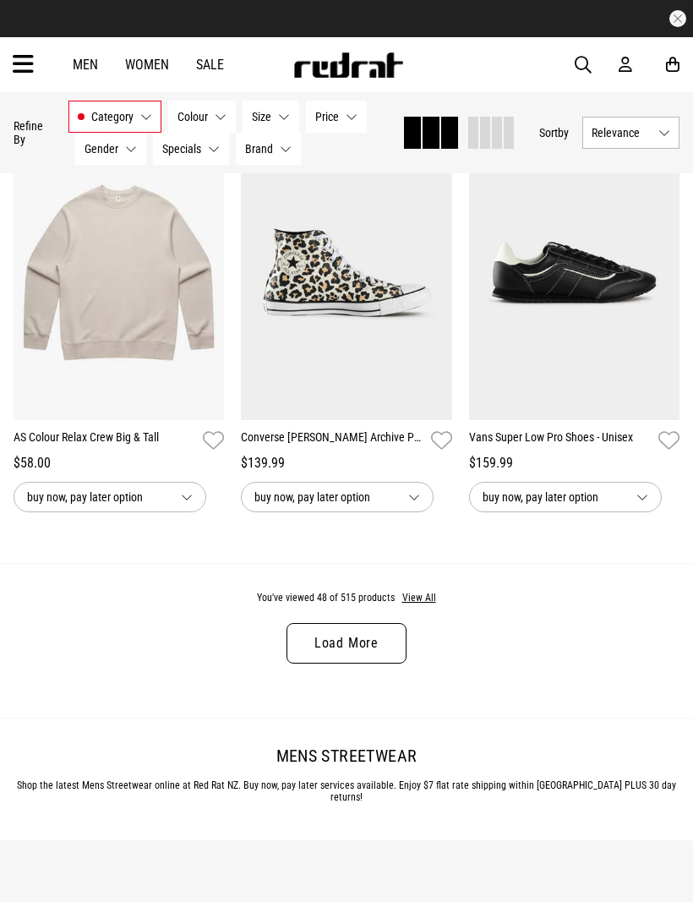
click at [369, 660] on link "Load More" at bounding box center [347, 643] width 120 height 41
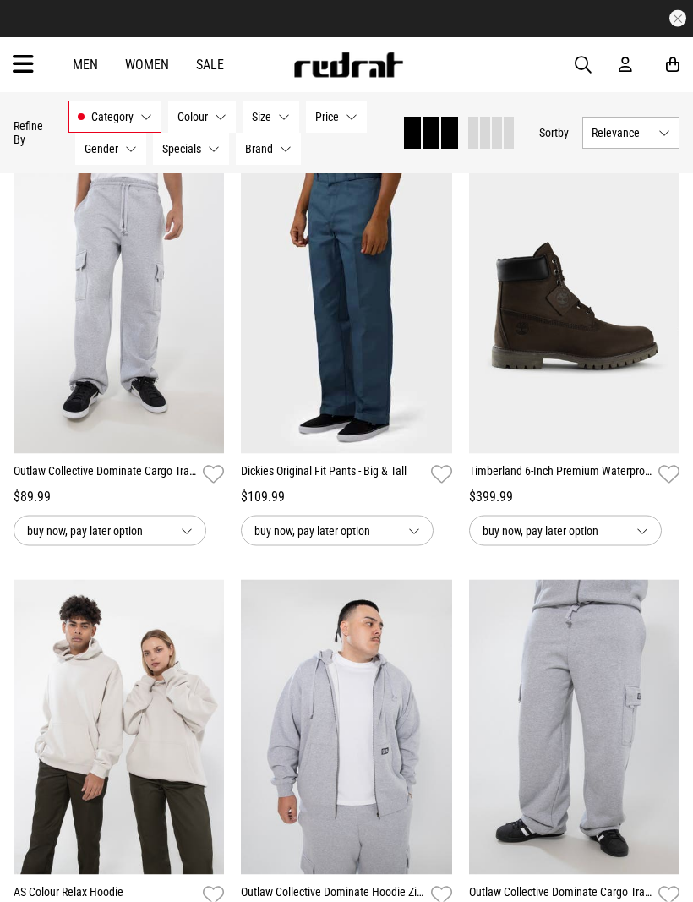
scroll to position [9577, 0]
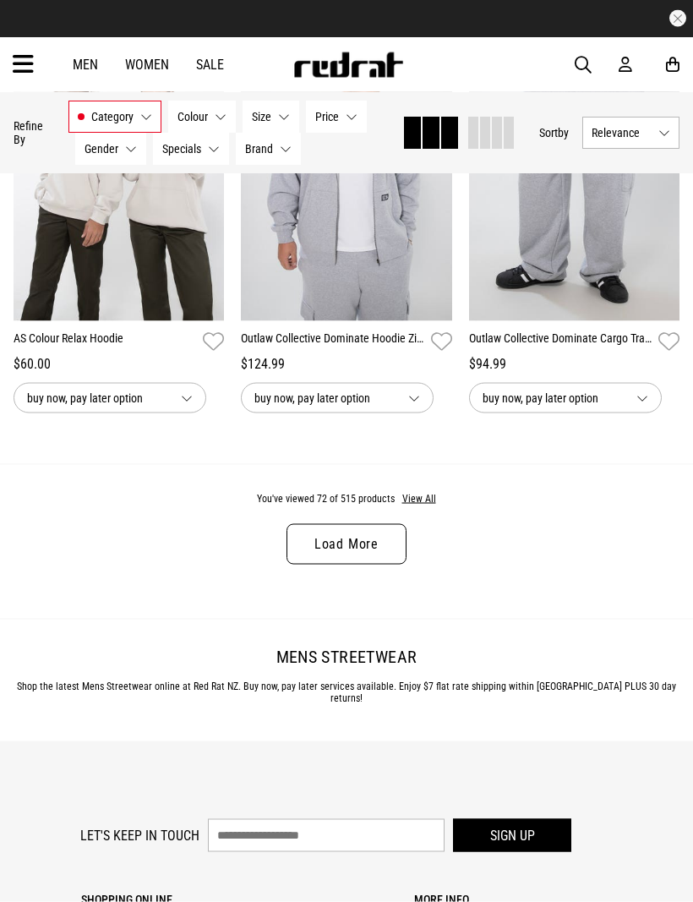
click at [346, 565] on link "Load More" at bounding box center [347, 544] width 120 height 41
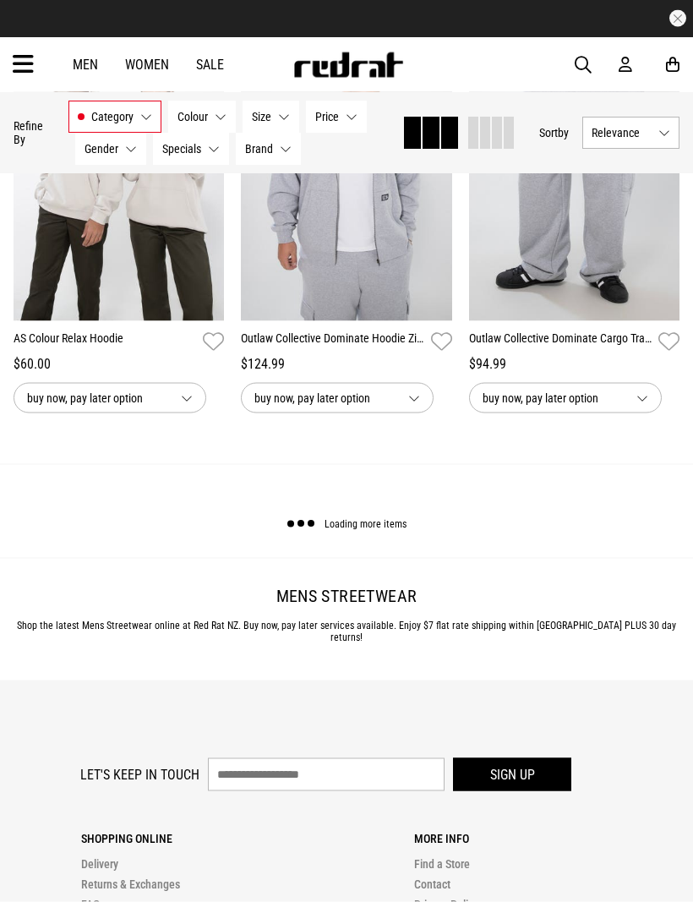
scroll to position [9999, 0]
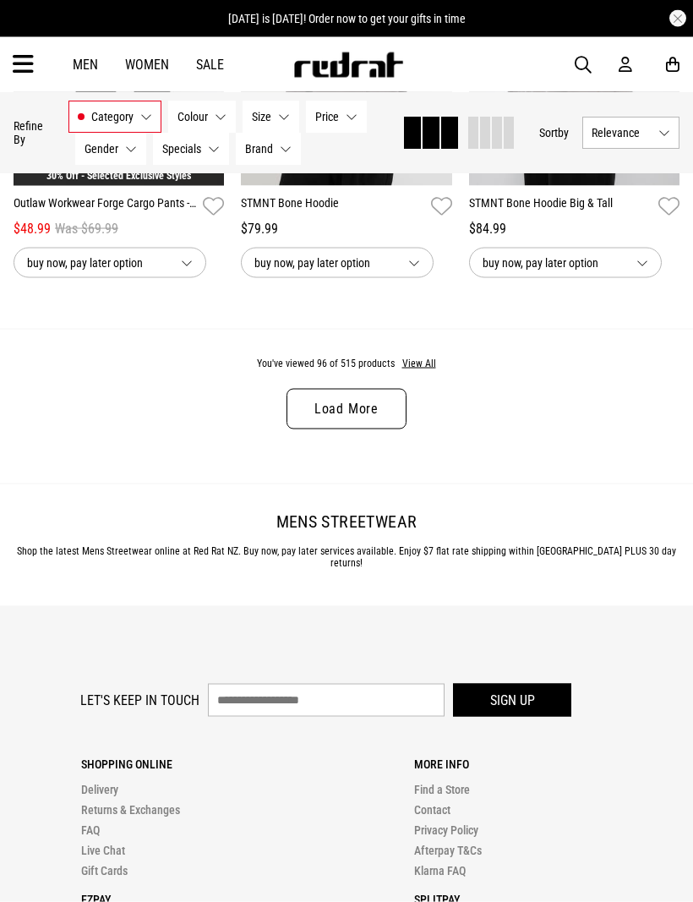
scroll to position [13466, 0]
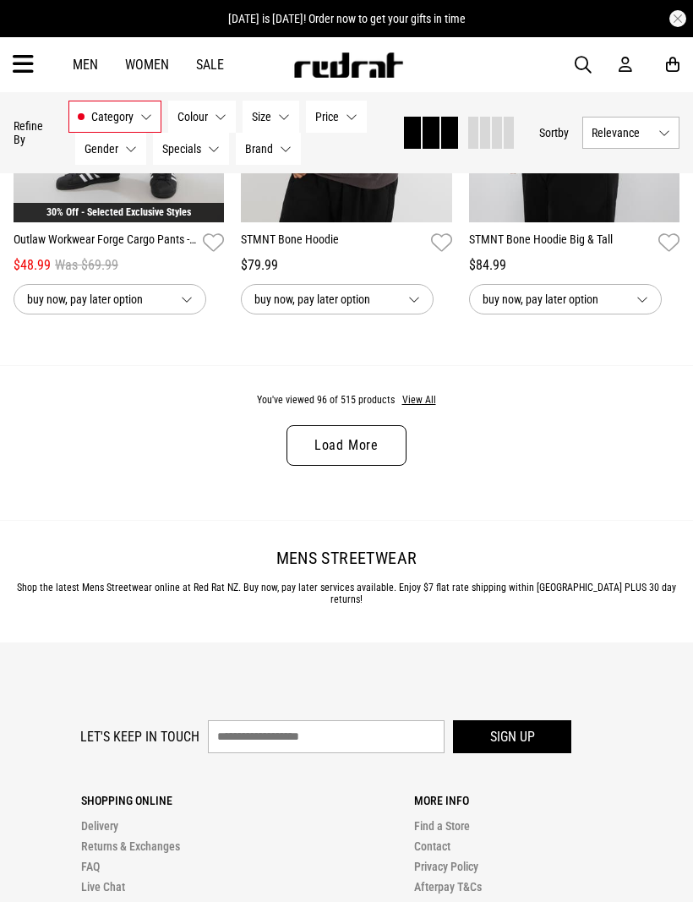
click at [361, 466] on link "Load More" at bounding box center [347, 445] width 120 height 41
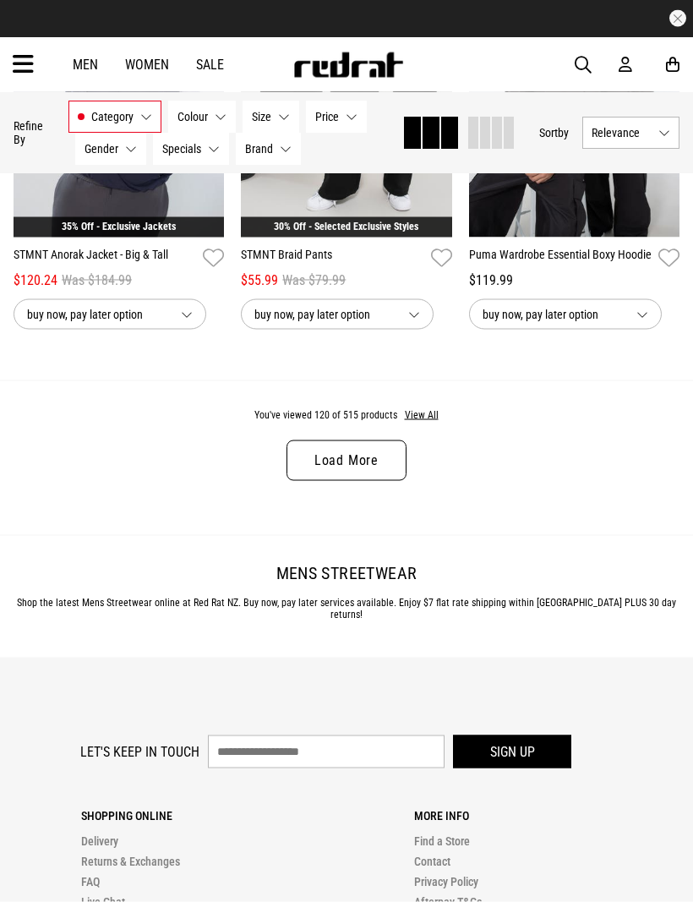
scroll to position [16824, 0]
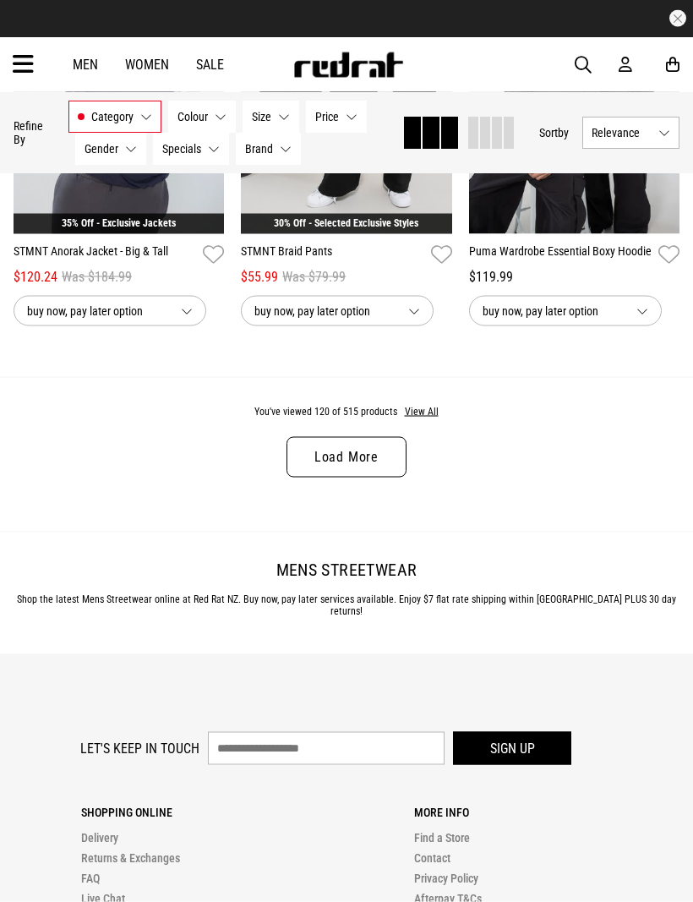
click at [362, 478] on link "Load More" at bounding box center [347, 457] width 120 height 41
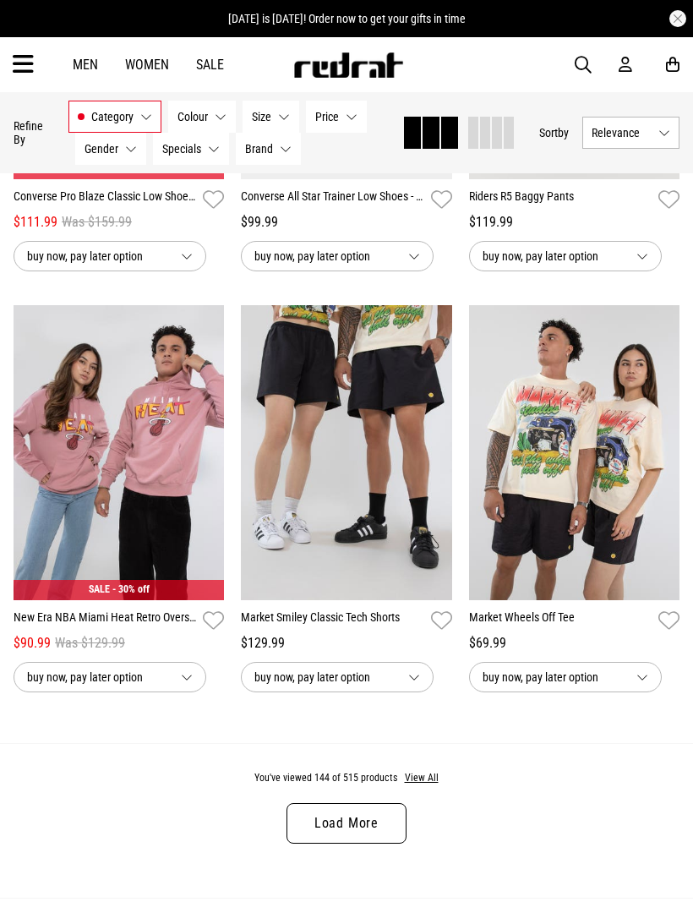
scroll to position [19857, 0]
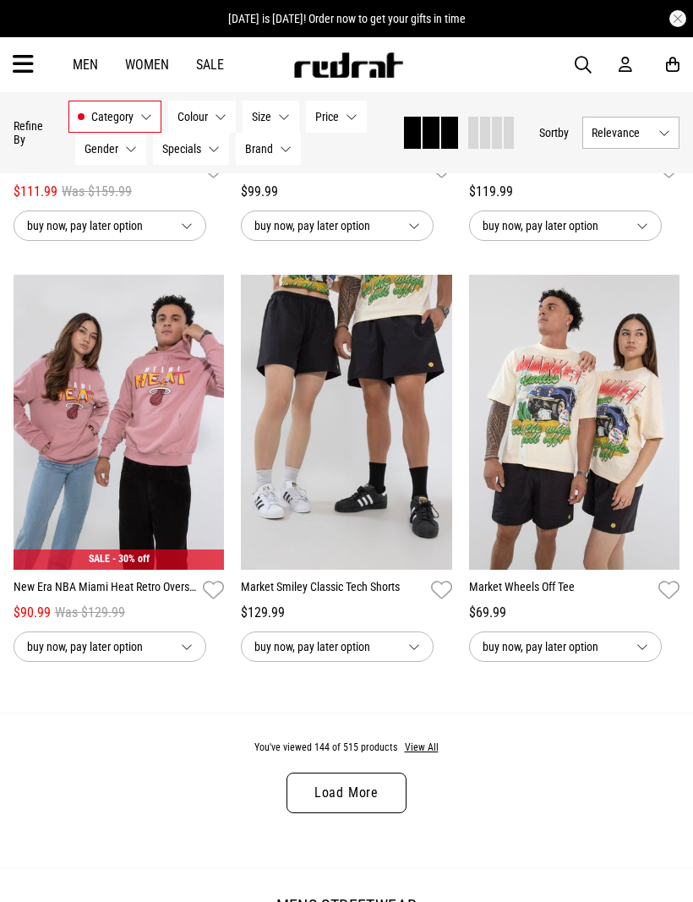
click at [352, 813] on link "Load More" at bounding box center [347, 793] width 120 height 41
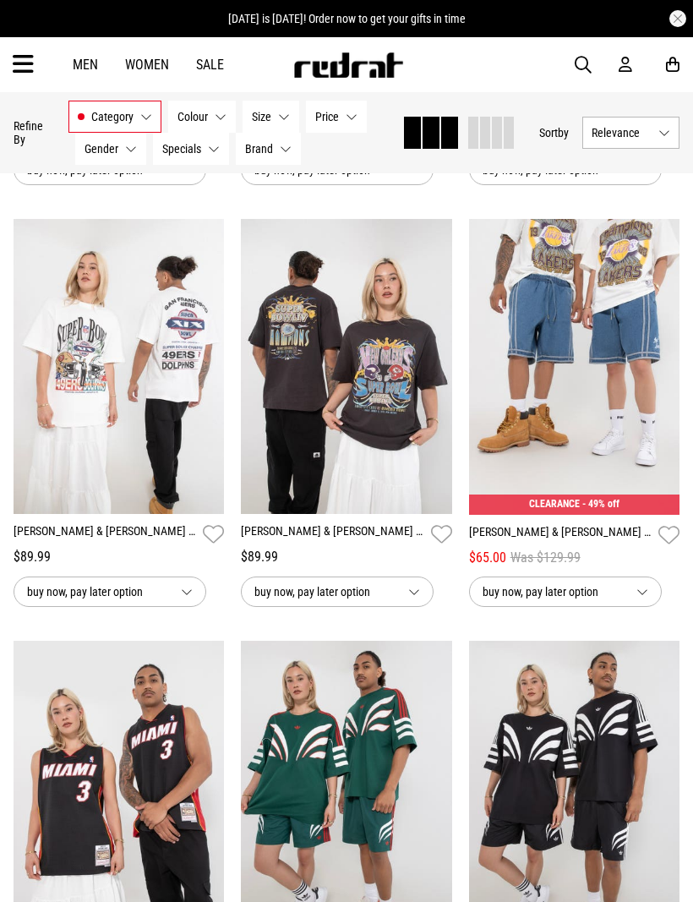
scroll to position [22836, 0]
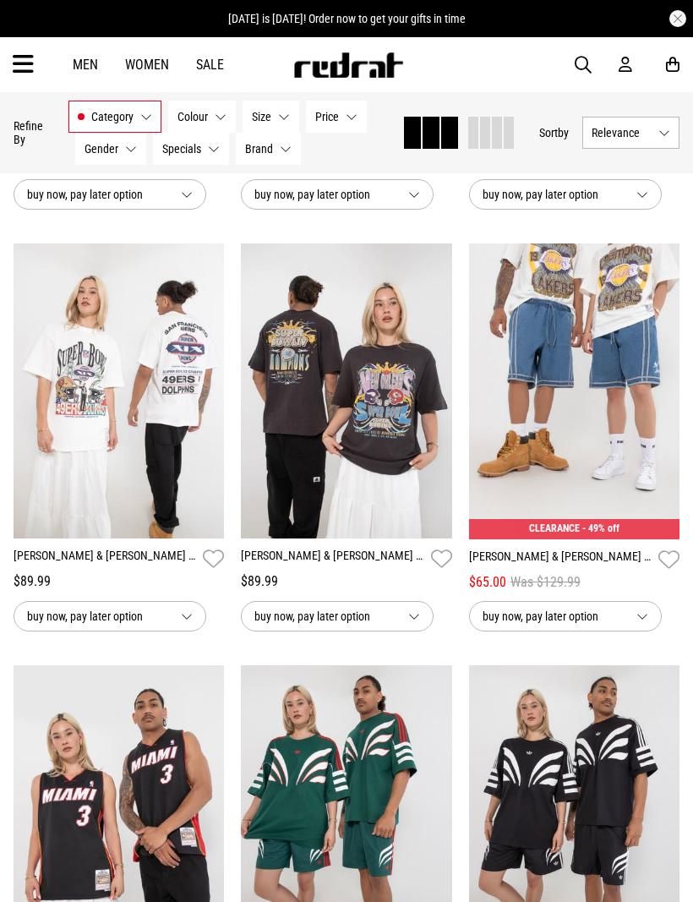
click at [513, 479] on img at bounding box center [574, 392] width 211 height 296
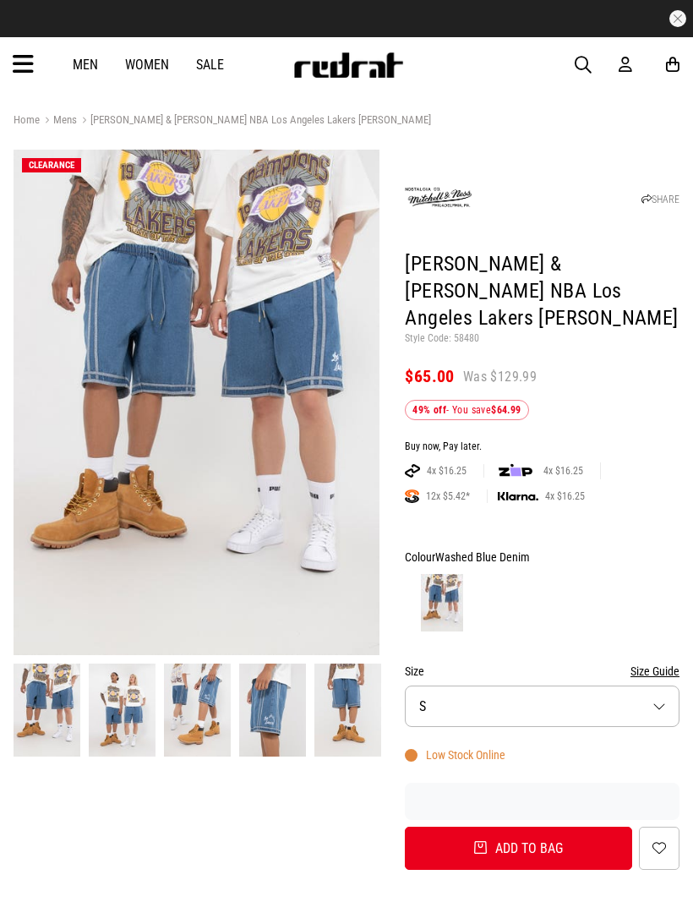
click at [660, 686] on button "Size S" at bounding box center [542, 706] width 275 height 41
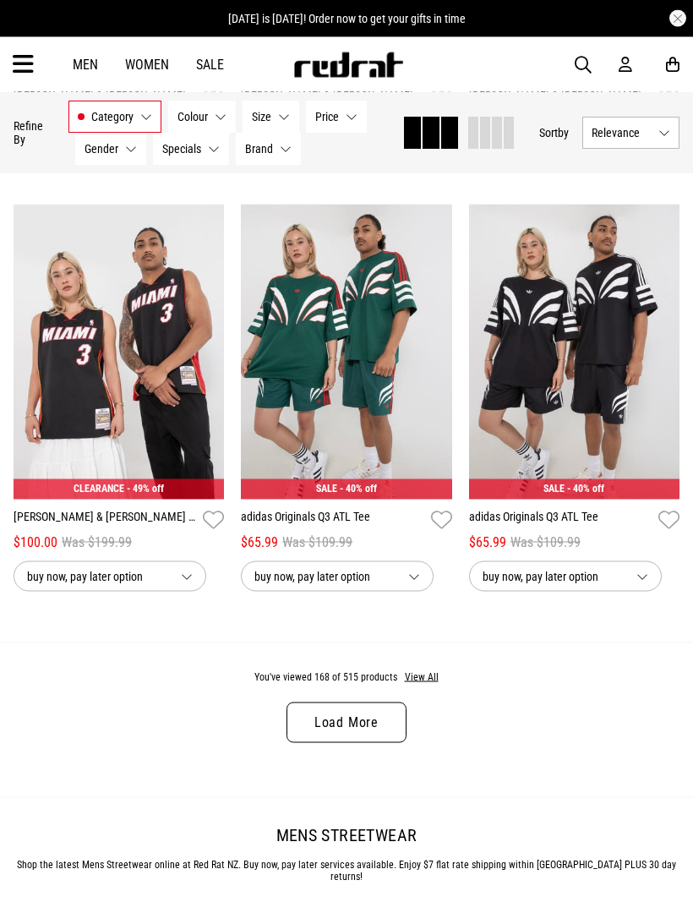
scroll to position [3180, 0]
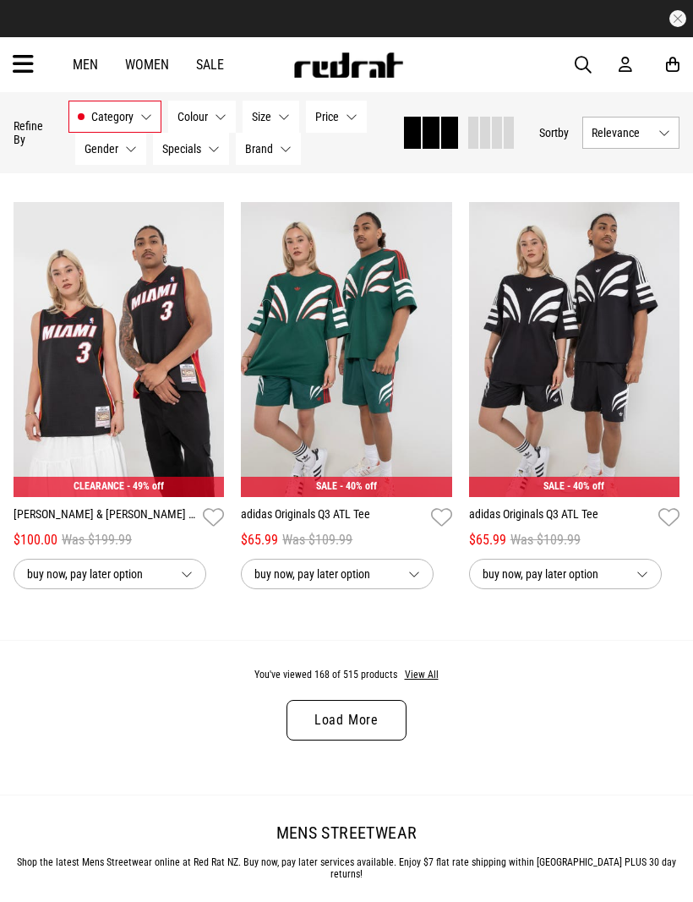
click at [364, 726] on link "Load More" at bounding box center [347, 720] width 120 height 41
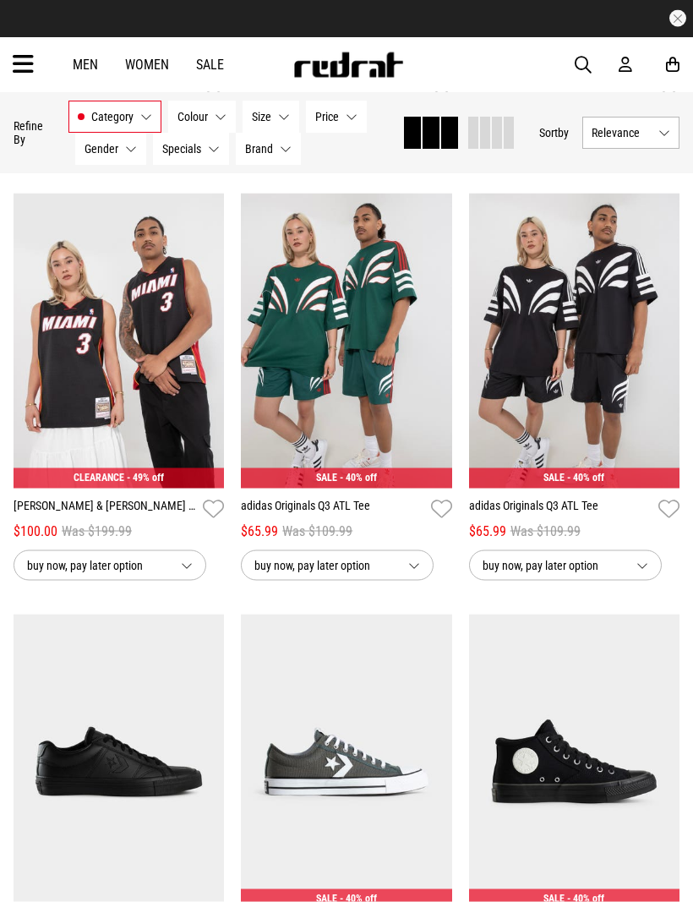
scroll to position [3189, 0]
click at [557, 320] on img at bounding box center [574, 341] width 211 height 296
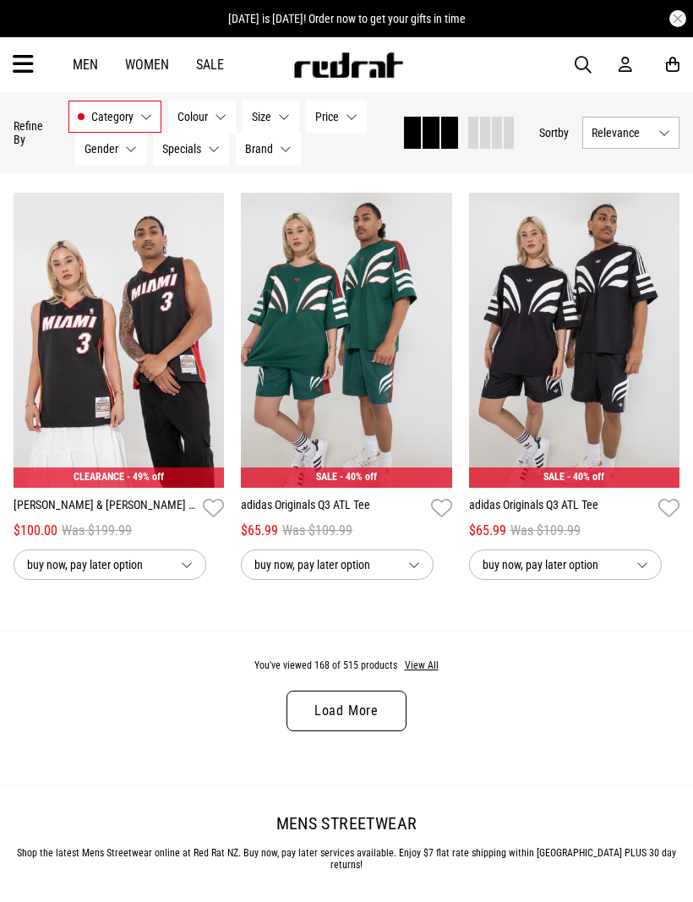
click at [358, 709] on link "Load More" at bounding box center [347, 711] width 120 height 41
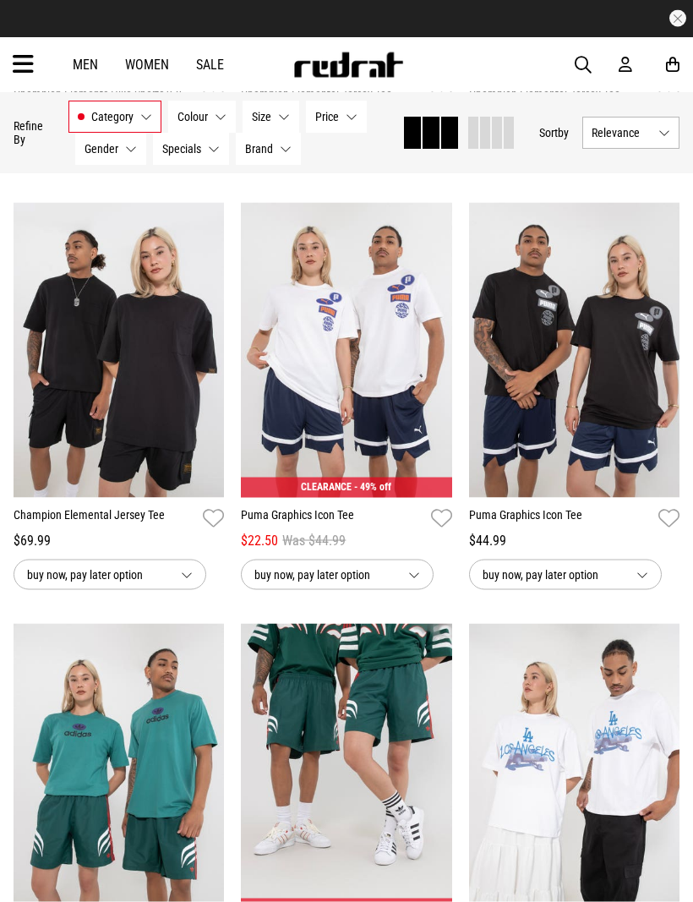
scroll to position [5287, 0]
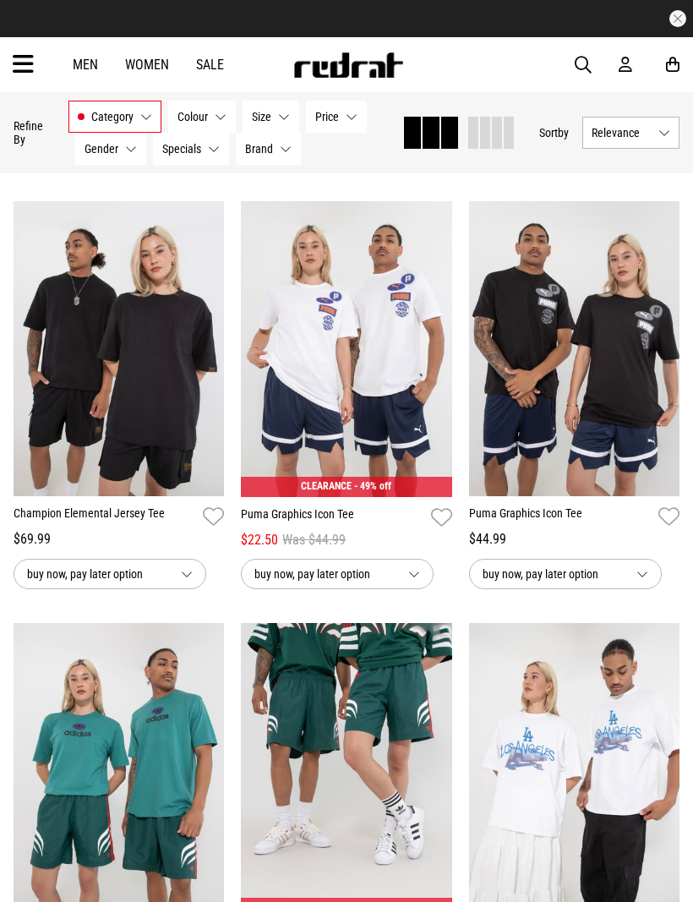
click at [304, 364] on img at bounding box center [346, 349] width 211 height 296
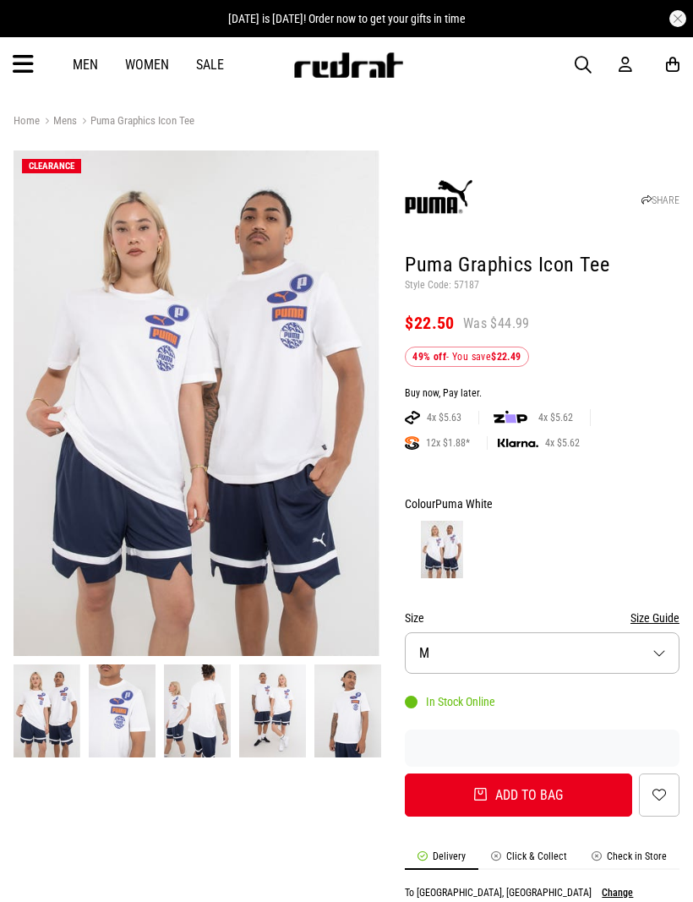
click at [649, 650] on button "Size M" at bounding box center [542, 652] width 275 height 41
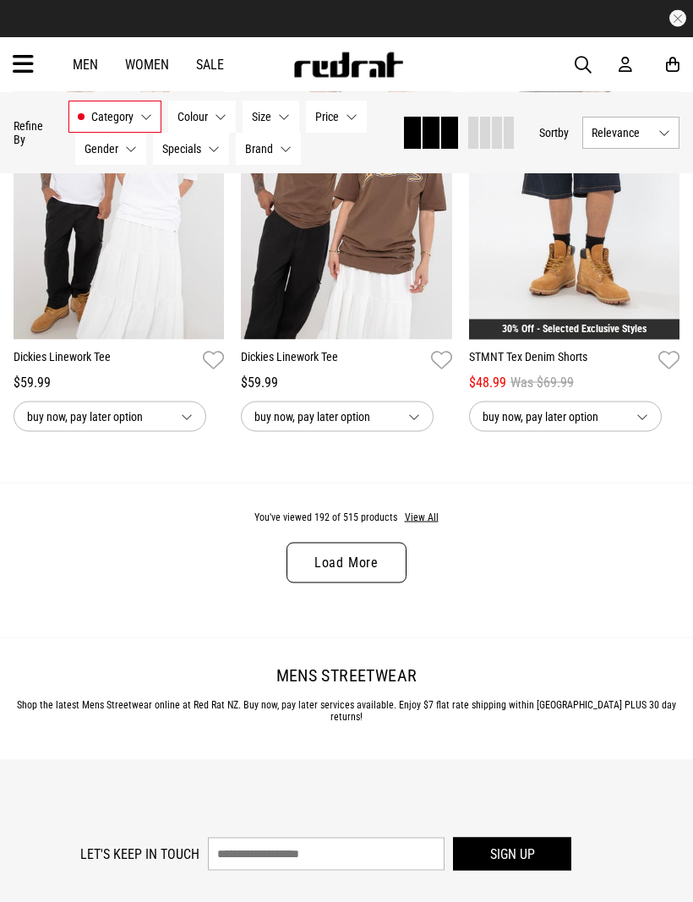
scroll to position [3336, 0]
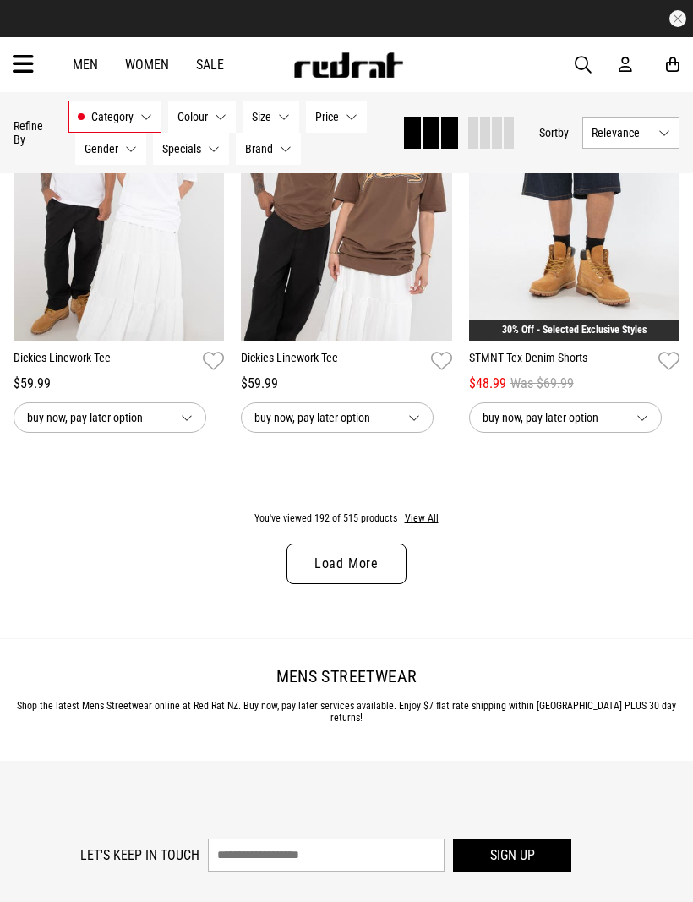
click at [366, 578] on link "Load More" at bounding box center [347, 564] width 120 height 41
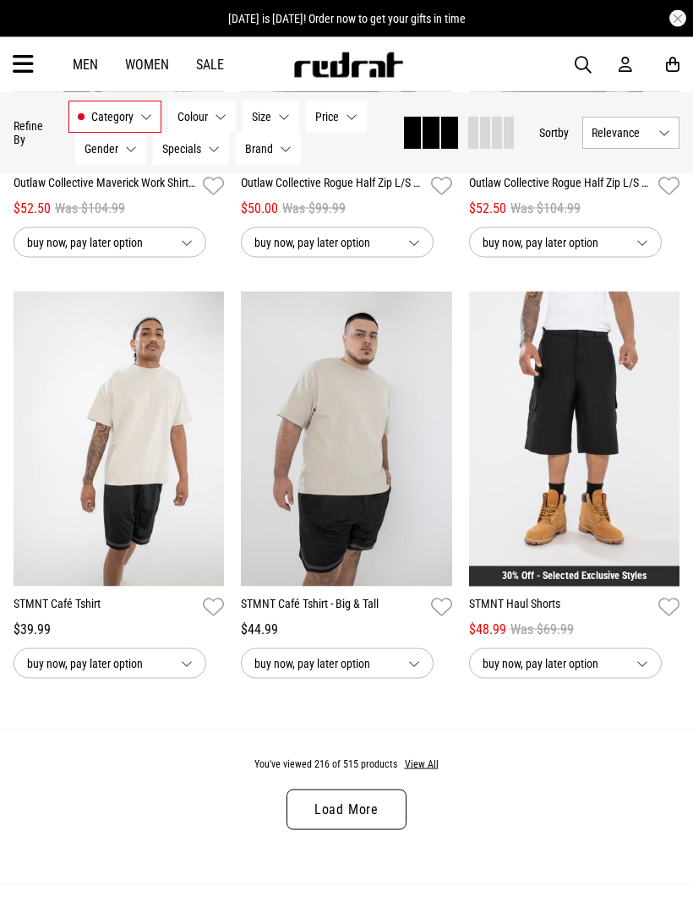
scroll to position [6465, 0]
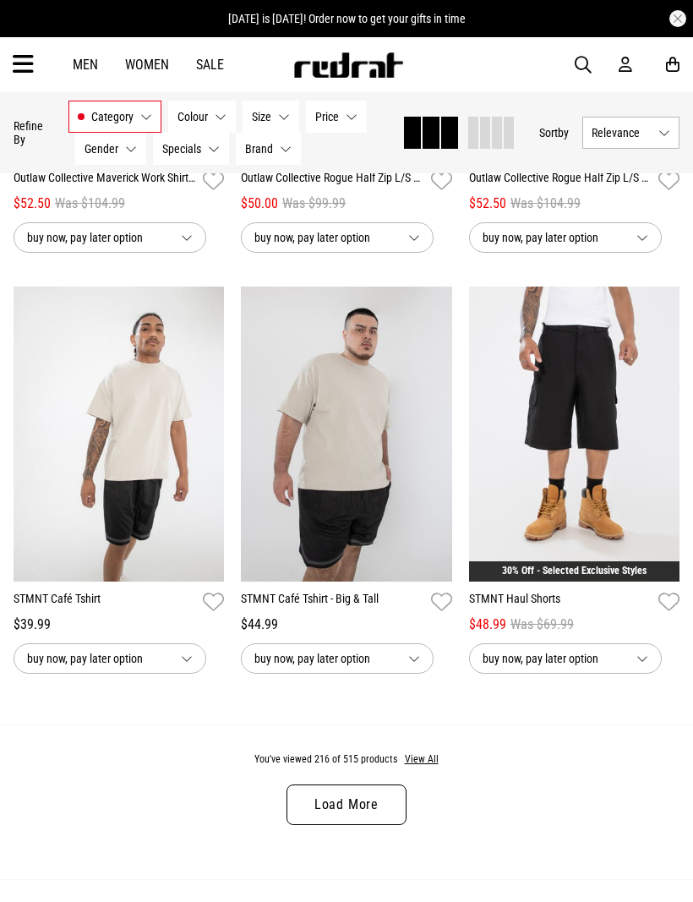
click at [364, 825] on link "Load More" at bounding box center [347, 805] width 120 height 41
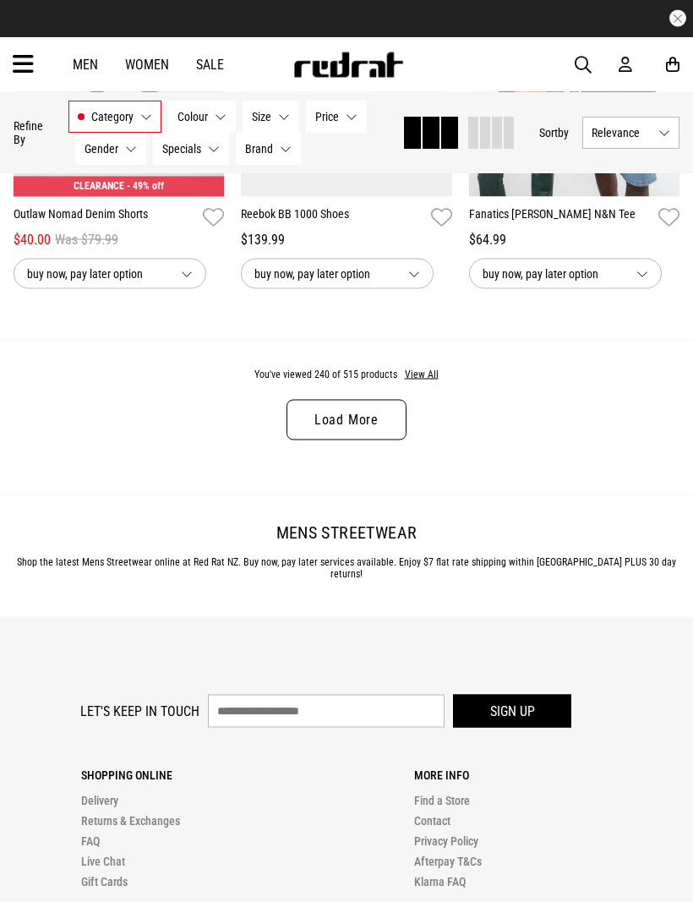
scroll to position [10219, 0]
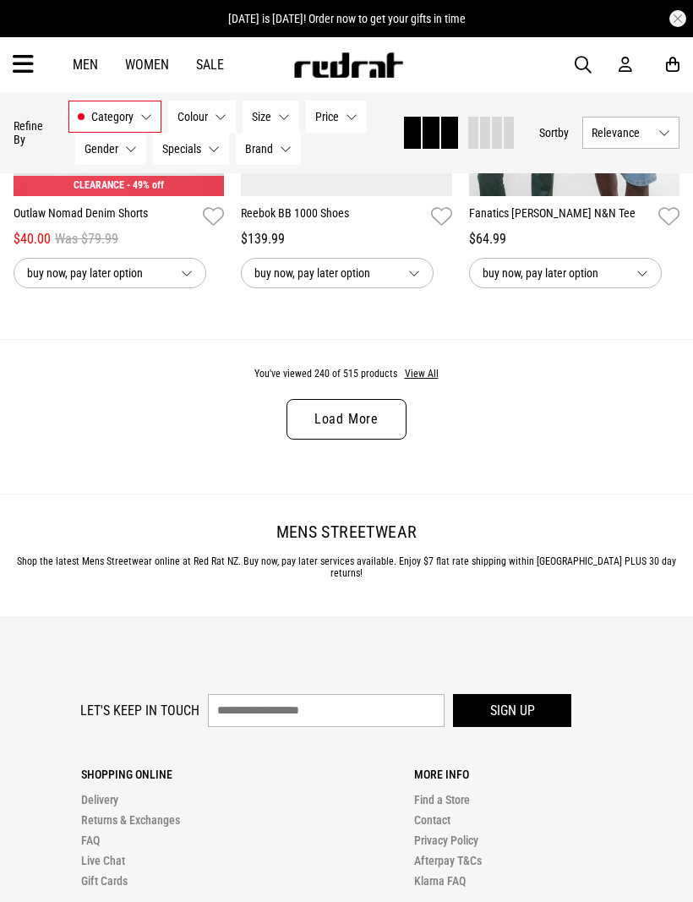
click at [356, 440] on link "Load More" at bounding box center [347, 419] width 120 height 41
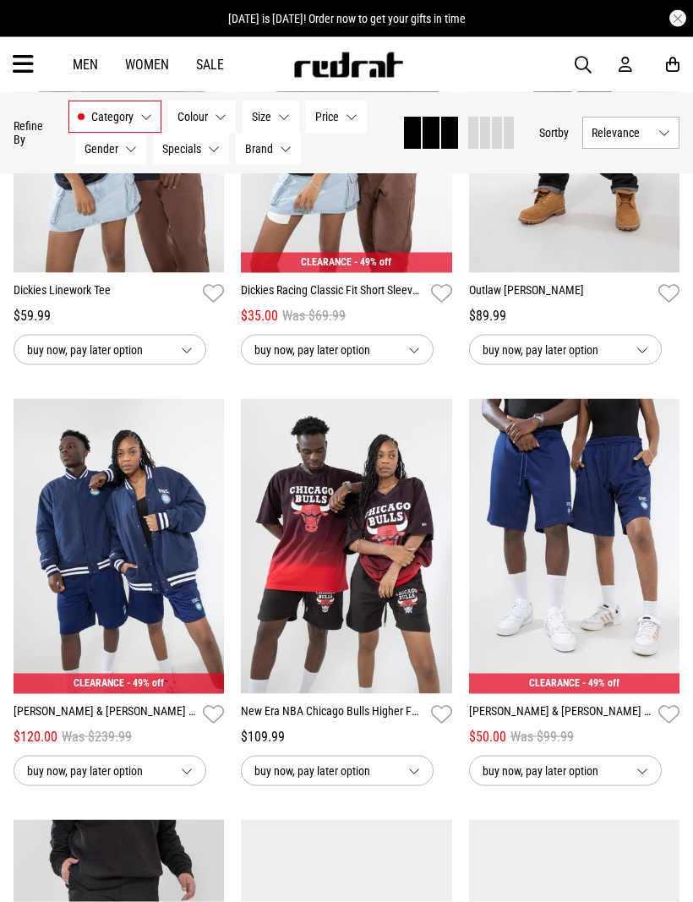
scroll to position [10570, 0]
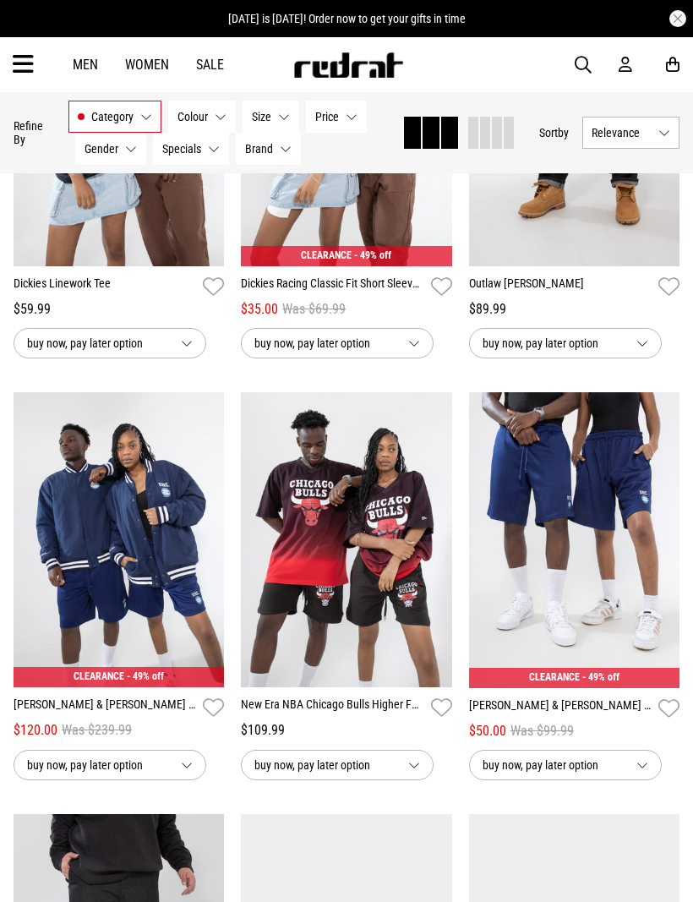
click at [553, 556] on img at bounding box center [574, 540] width 211 height 296
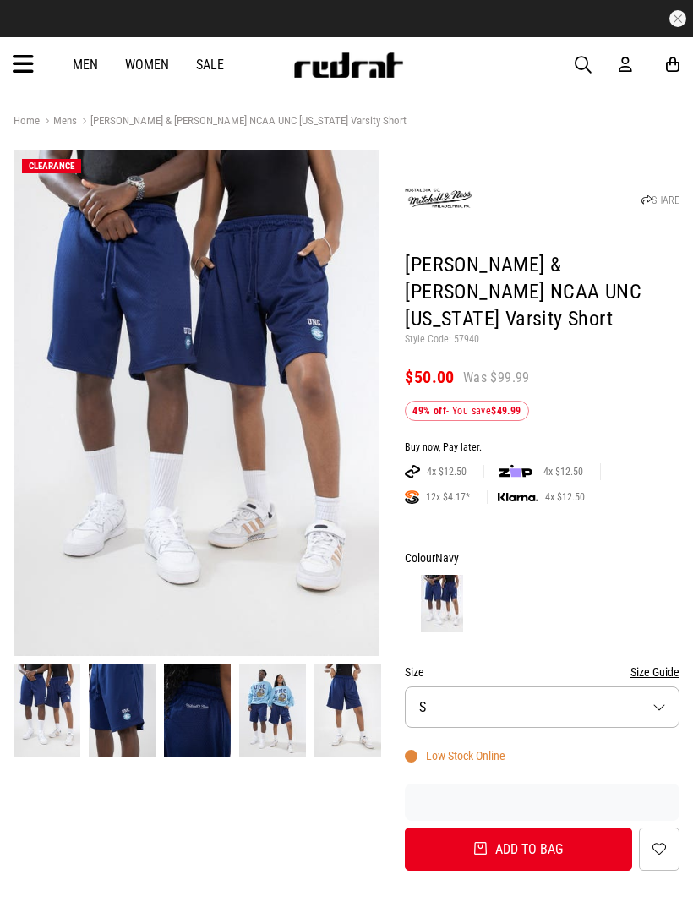
click at [654, 687] on button "Size S" at bounding box center [542, 707] width 275 height 41
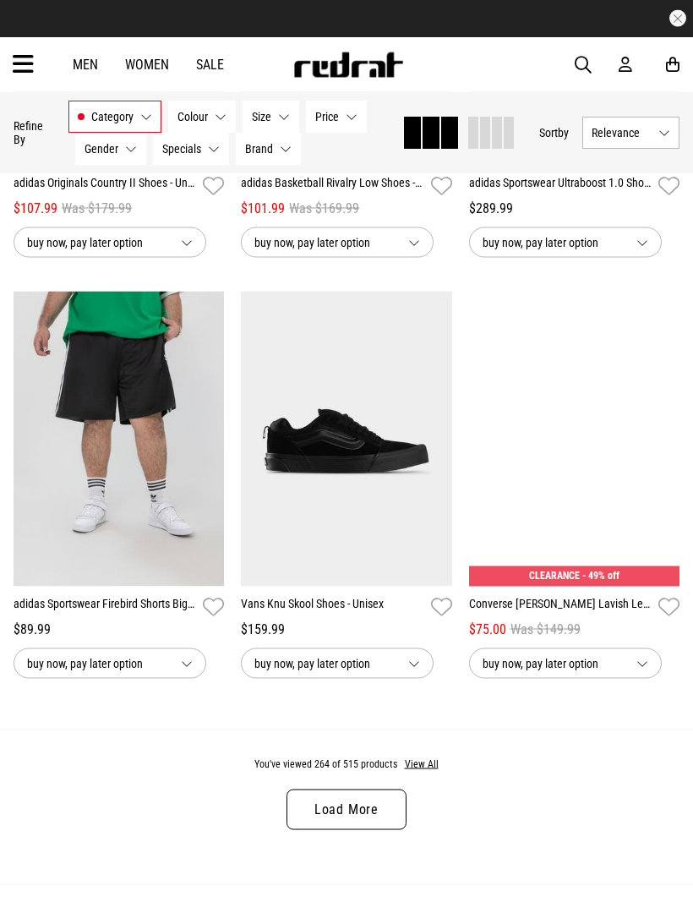
scroll to position [3070, 0]
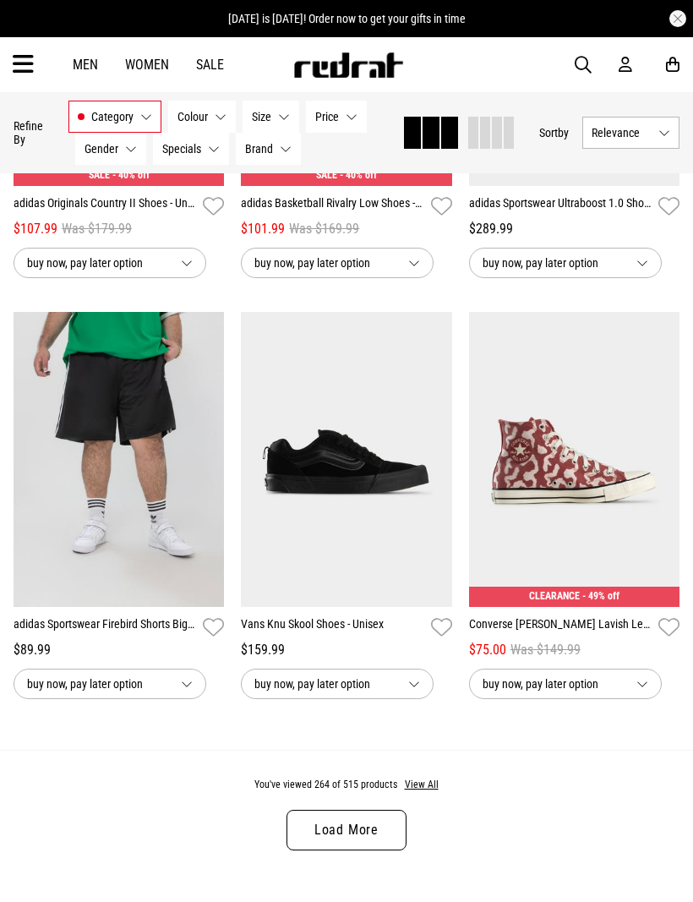
click at [364, 836] on link "Load More" at bounding box center [347, 830] width 120 height 41
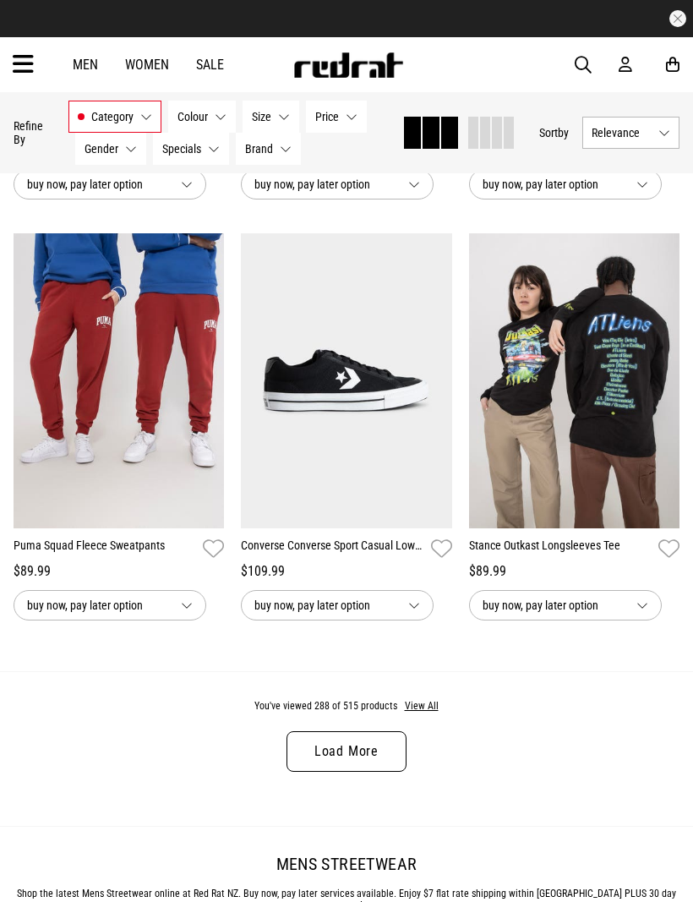
scroll to position [6519, 0]
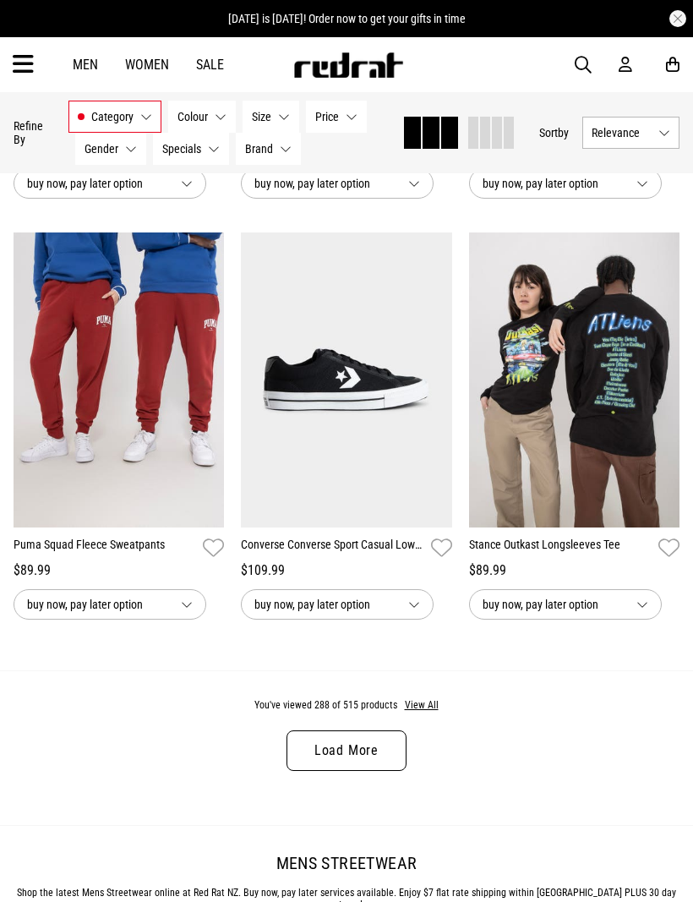
click at [355, 771] on link "Load More" at bounding box center [347, 751] width 120 height 41
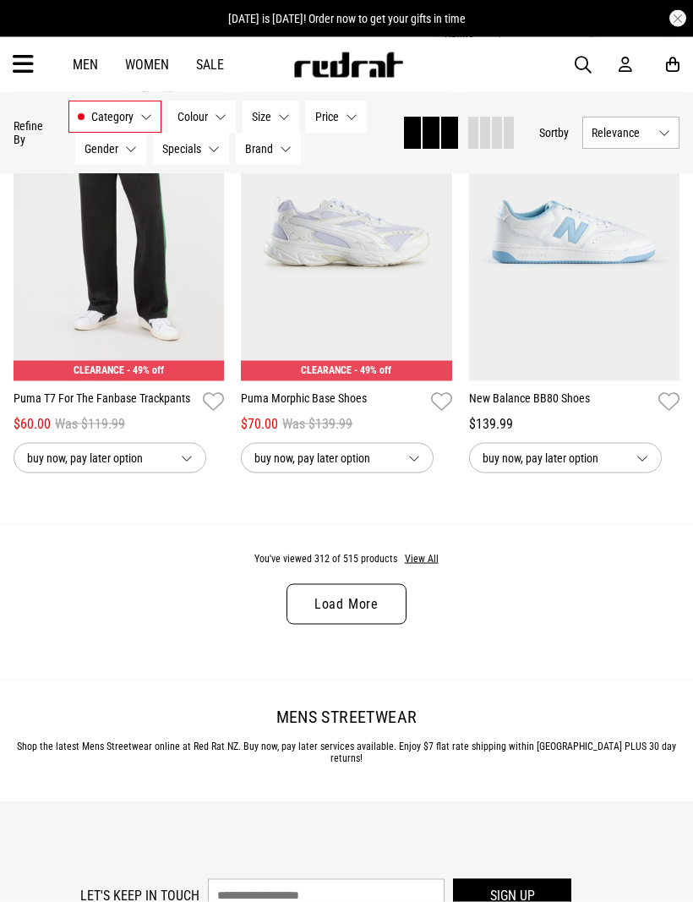
scroll to position [10035, 0]
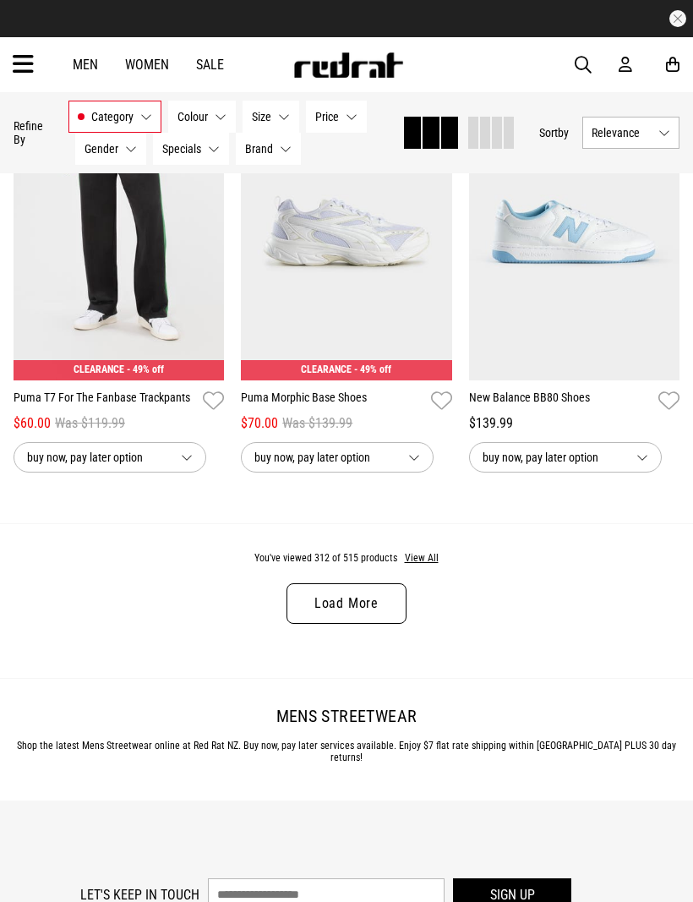
click at [353, 624] on link "Load More" at bounding box center [347, 603] width 120 height 41
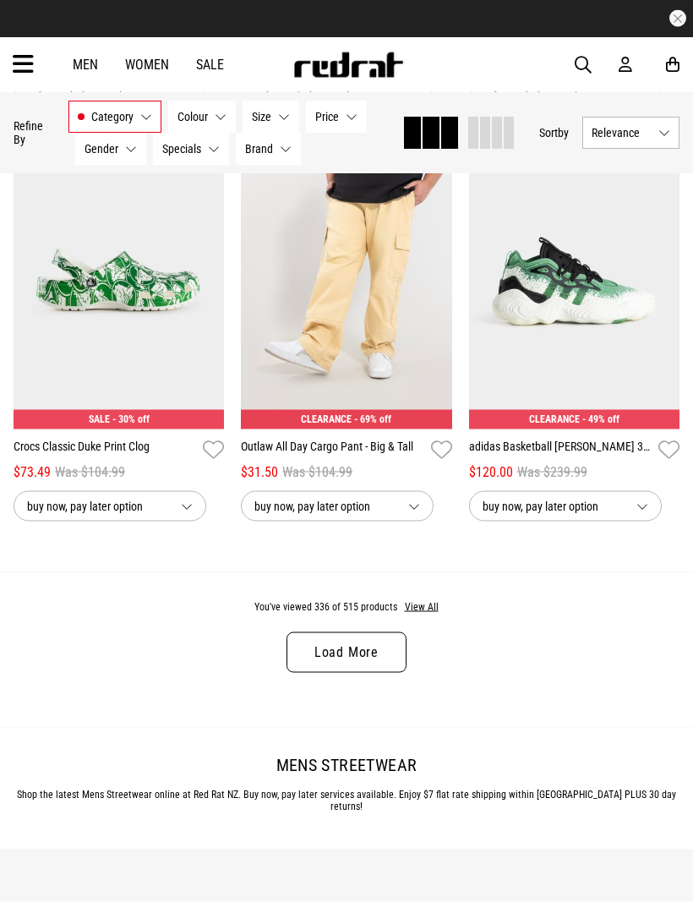
scroll to position [13356, 0]
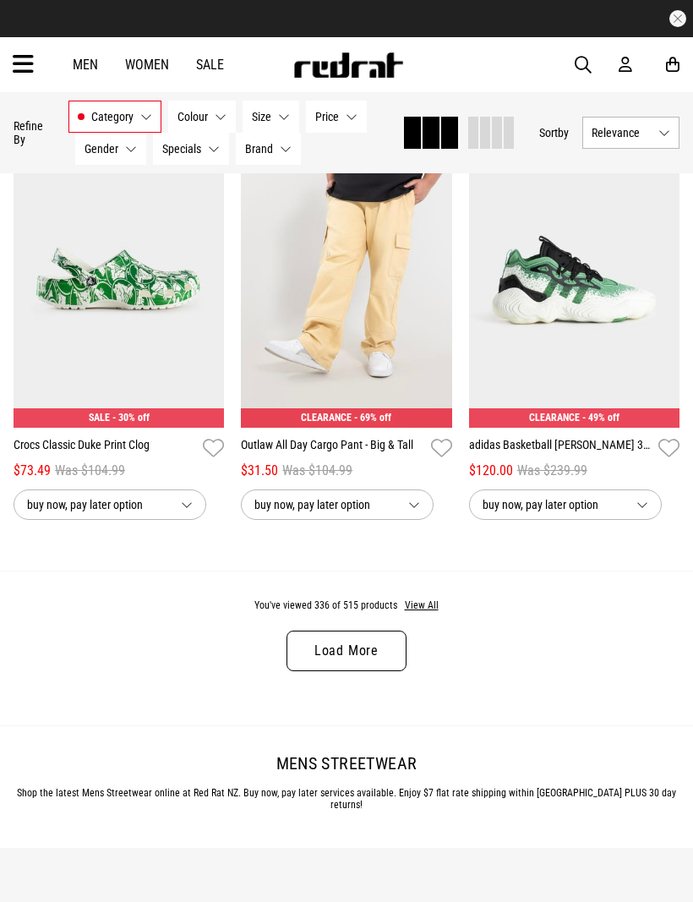
click at [32, 56] on icon at bounding box center [23, 65] width 21 height 28
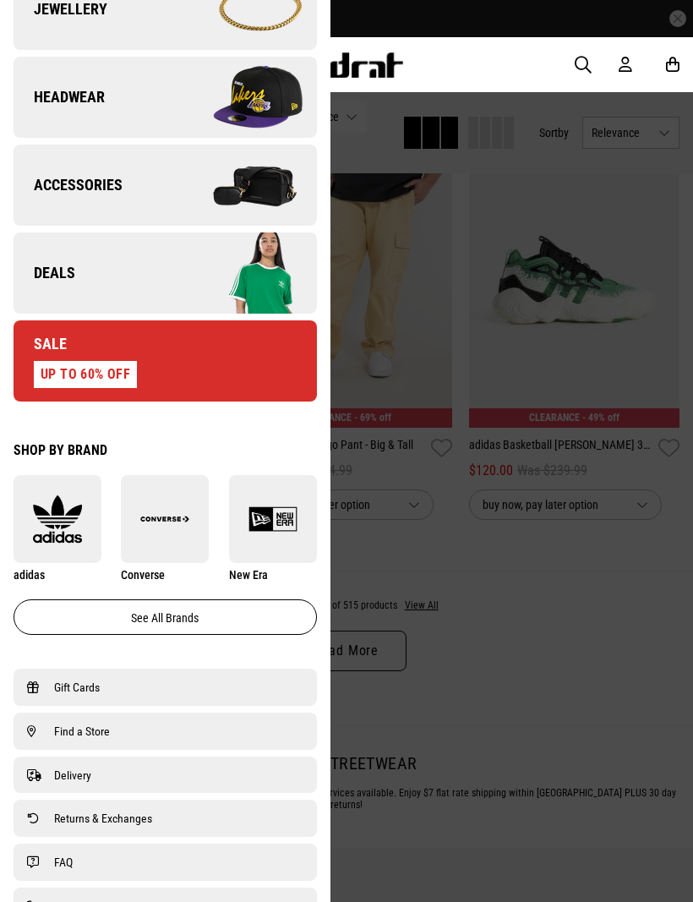
scroll to position [567, 0]
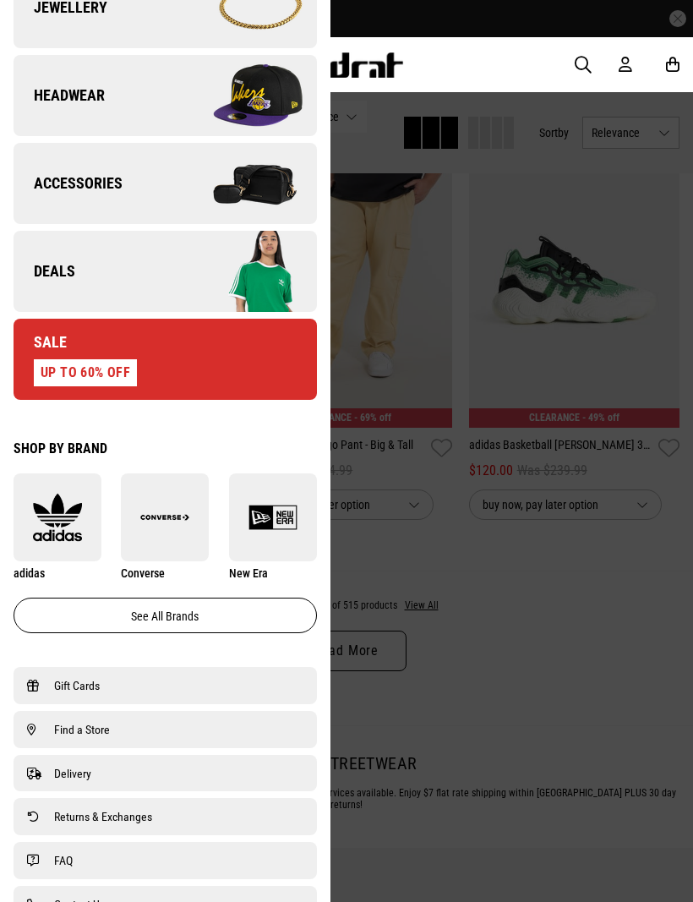
click at [60, 514] on img at bounding box center [58, 517] width 88 height 49
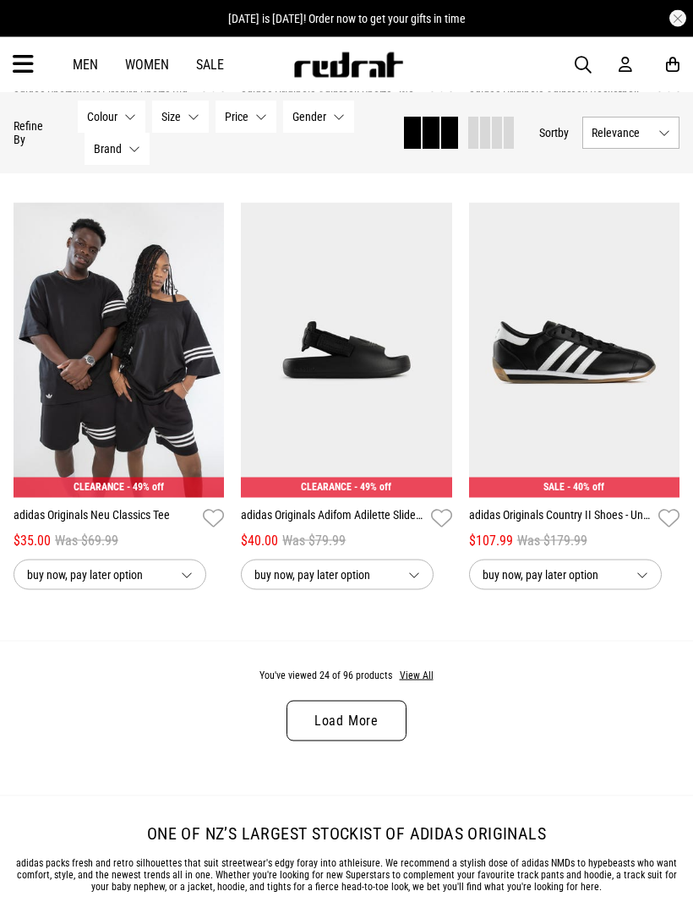
scroll to position [3065, 0]
click at [369, 739] on link "Load More" at bounding box center [347, 720] width 120 height 41
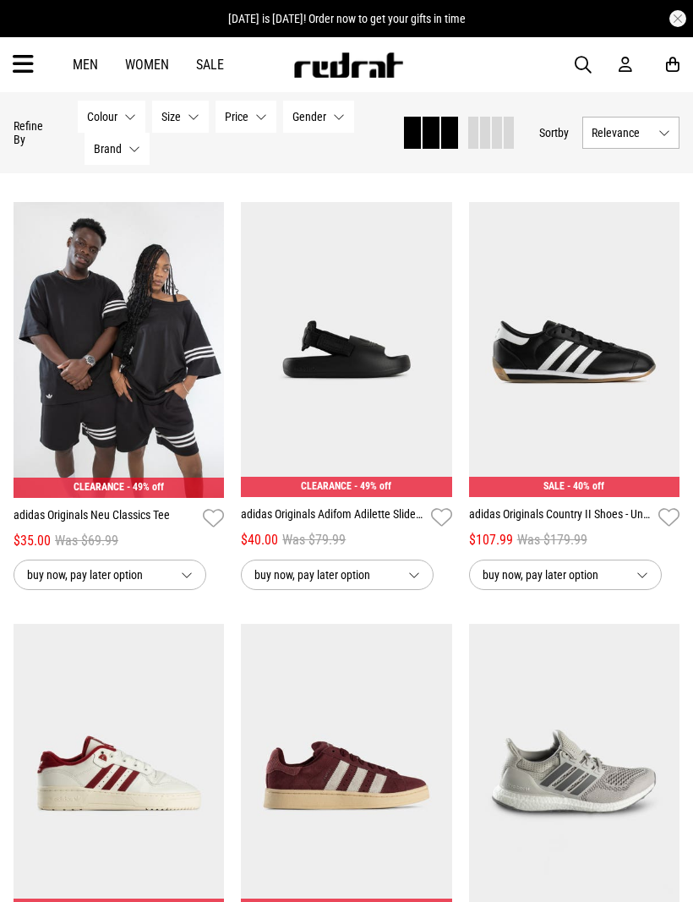
click at [153, 326] on img at bounding box center [119, 350] width 211 height 296
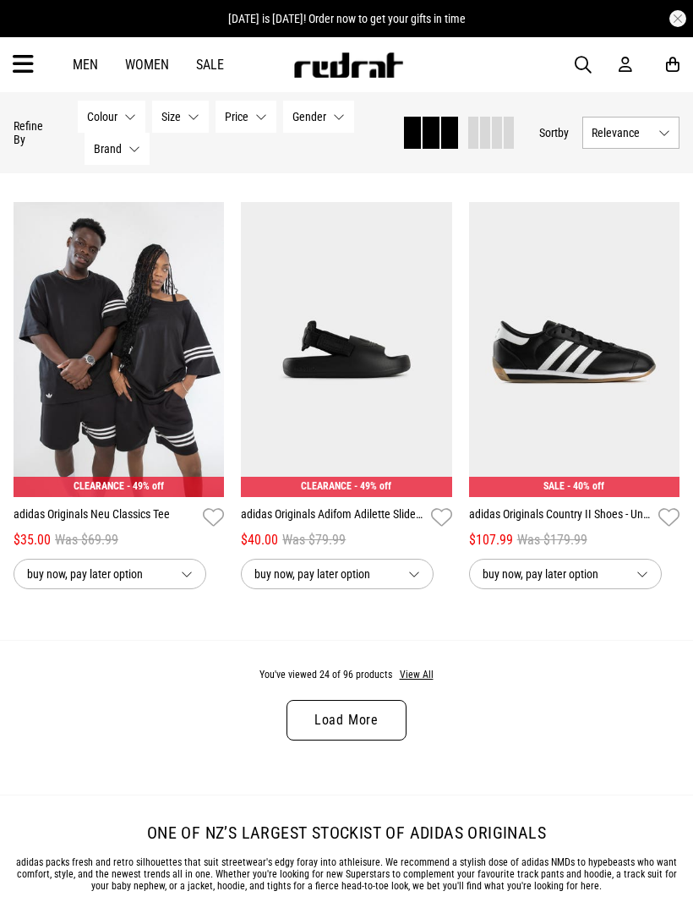
click at [358, 724] on link "Load More" at bounding box center [347, 720] width 120 height 41
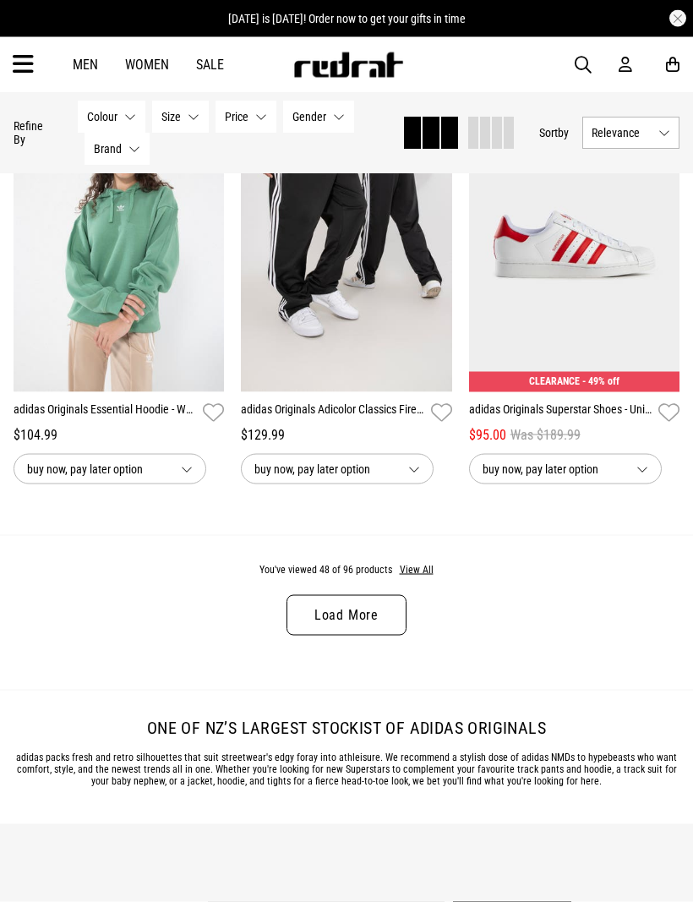
scroll to position [6541, 0]
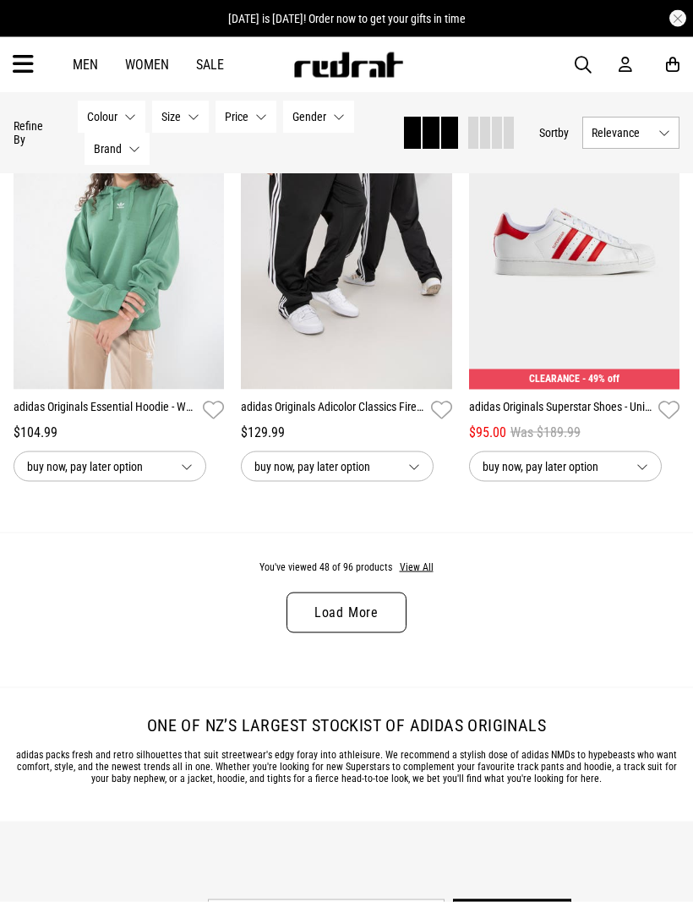
click at [368, 628] on link "Load More" at bounding box center [347, 613] width 120 height 41
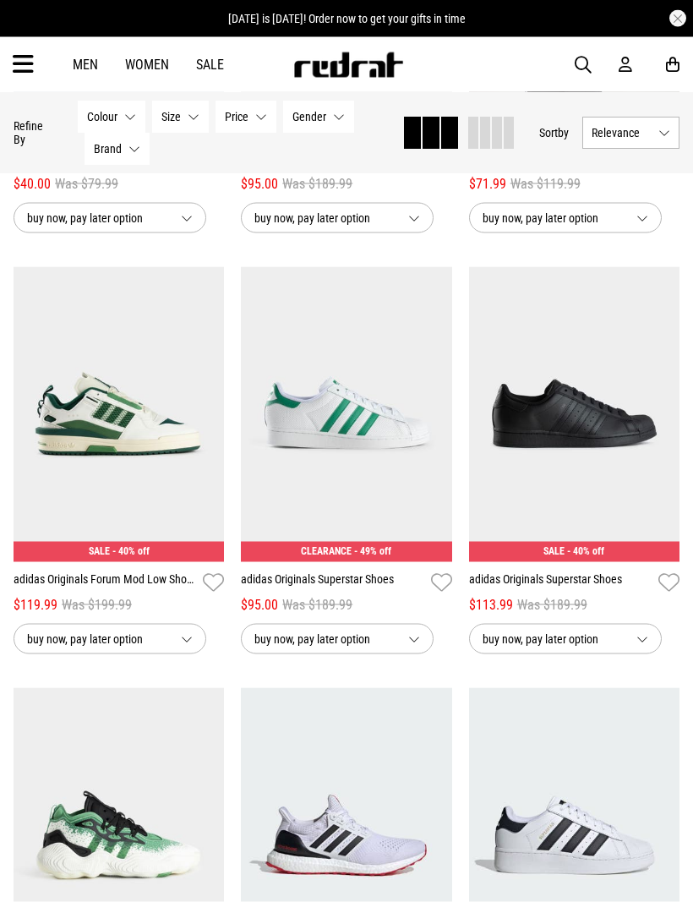
scroll to position [8055, 0]
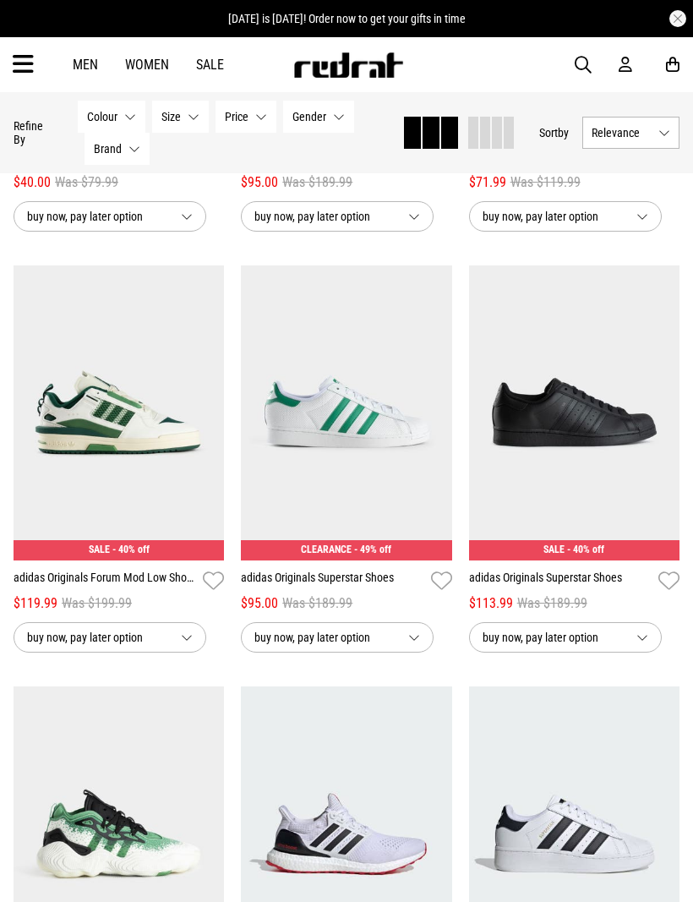
click at [31, 57] on icon at bounding box center [23, 65] width 21 height 28
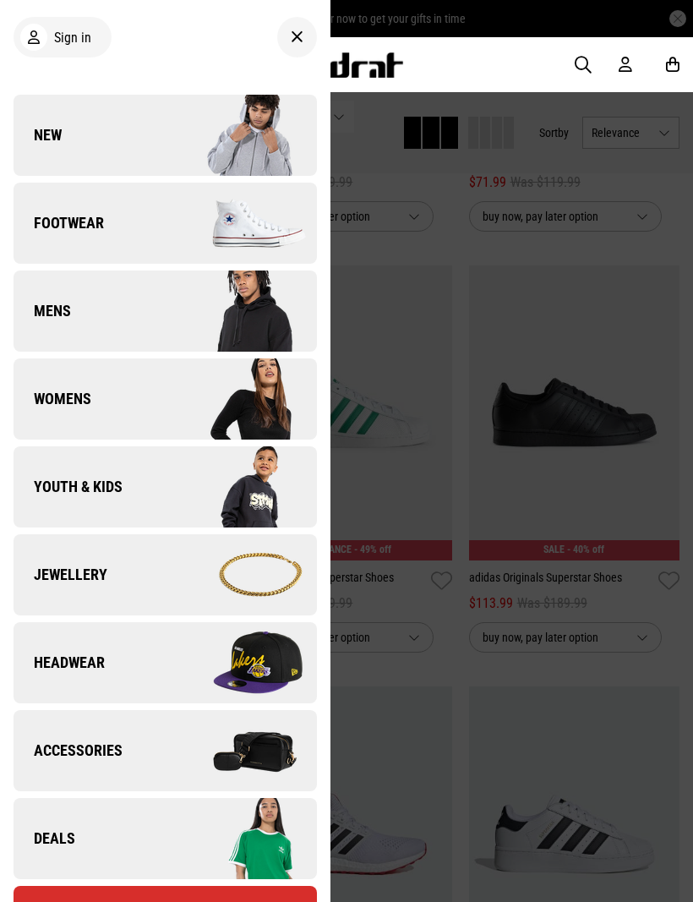
click at [108, 490] on span "Youth & Kids" at bounding box center [68, 487] width 109 height 20
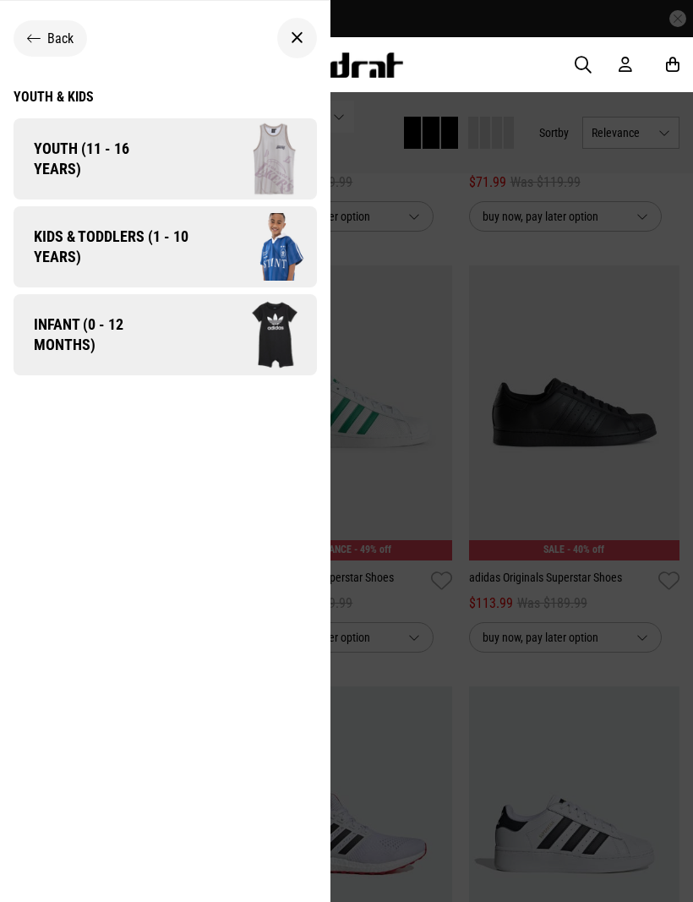
click at [141, 243] on span "Kids & Toddlers (1 - 10 years)" at bounding box center [105, 247] width 183 height 41
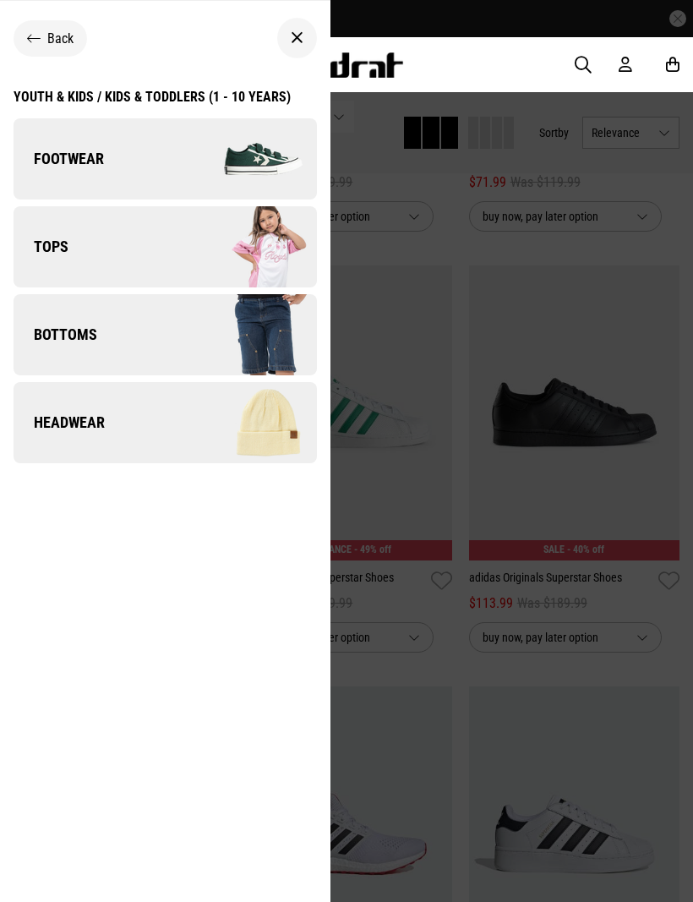
click at [274, 266] on img at bounding box center [240, 247] width 151 height 85
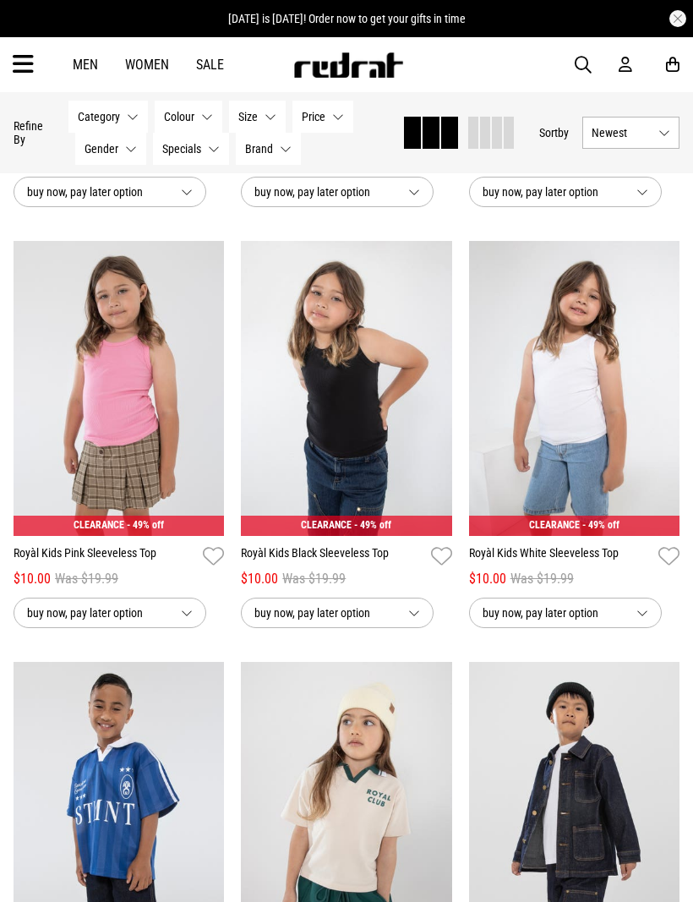
scroll to position [2168, 0]
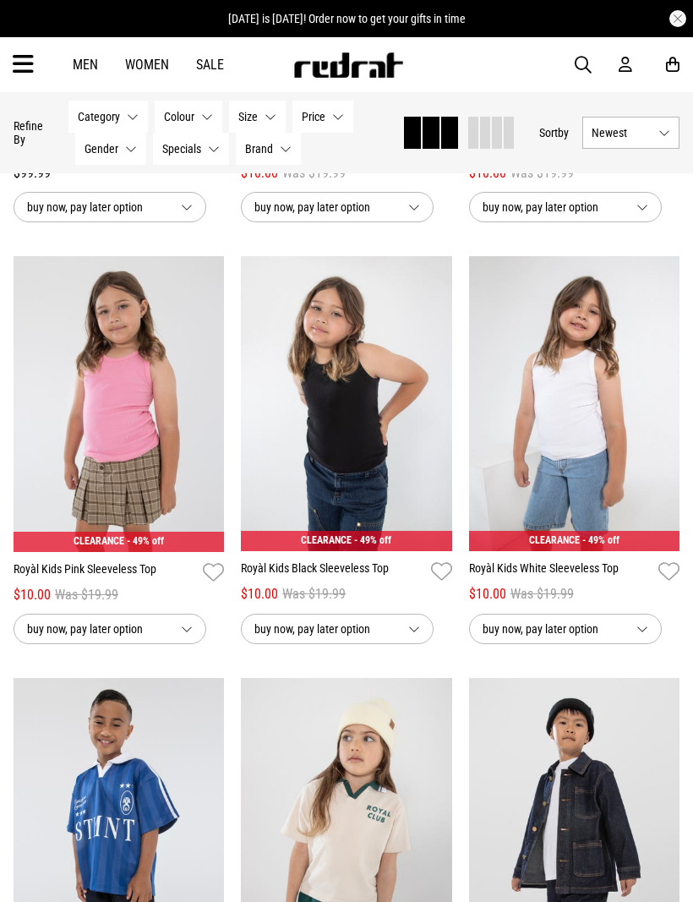
click at [155, 391] on img at bounding box center [119, 404] width 211 height 296
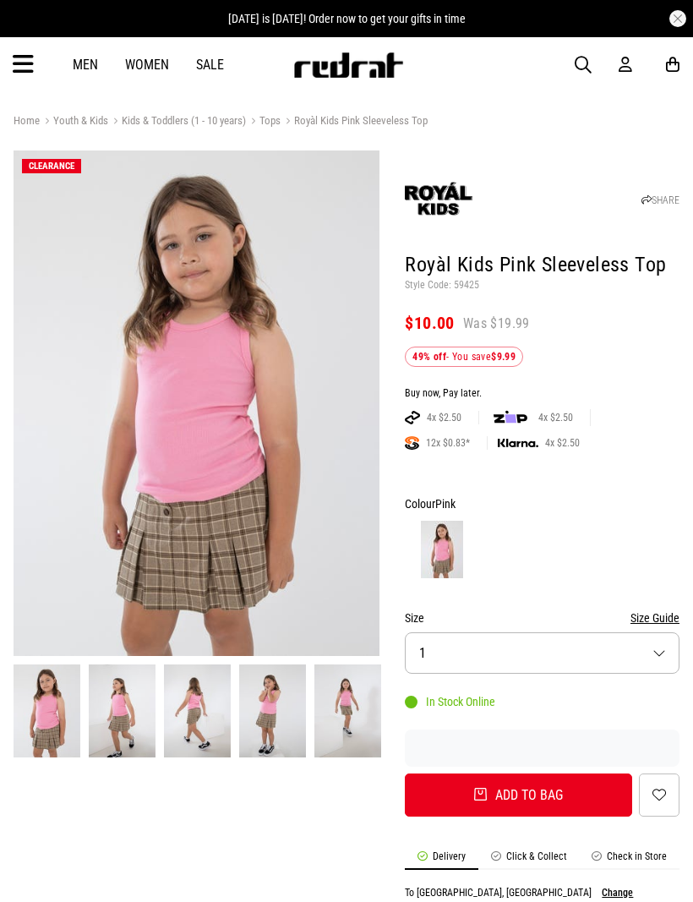
click at [651, 651] on button "Size 1" at bounding box center [542, 652] width 275 height 41
